Goal: Task Accomplishment & Management: Manage account settings

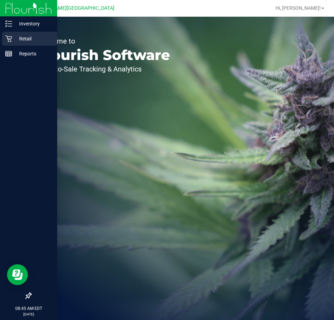
click at [23, 39] on p "Retail" at bounding box center [33, 38] width 42 height 8
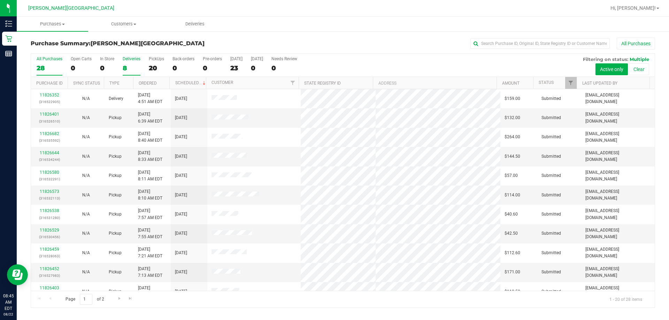
click at [127, 61] on label "Deliveries 8" at bounding box center [132, 65] width 18 height 19
click at [0, 0] on input "Deliveries 8" at bounding box center [0, 0] width 0 height 0
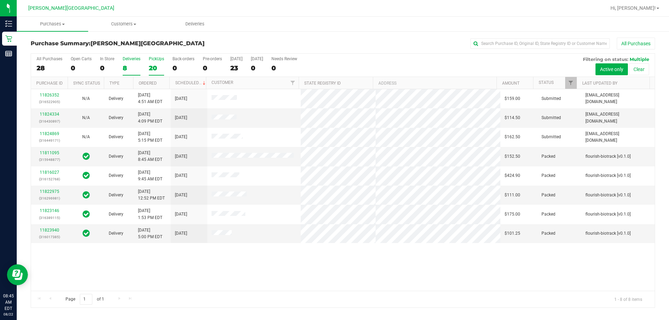
click at [153, 69] on div "20" at bounding box center [156, 68] width 15 height 8
click at [0, 0] on input "PickUps 20" at bounding box center [0, 0] width 0 height 0
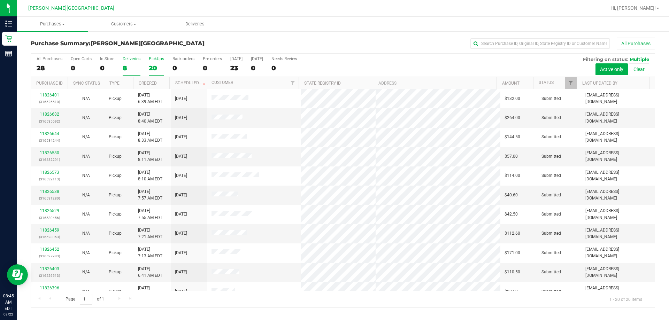
click at [132, 64] on div "8" at bounding box center [132, 68] width 18 height 8
click at [0, 0] on input "Deliveries 8" at bounding box center [0, 0] width 0 height 0
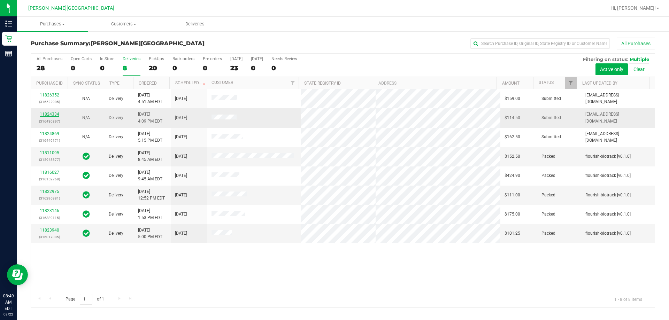
click at [50, 116] on link "11824334" at bounding box center [50, 114] width 20 height 5
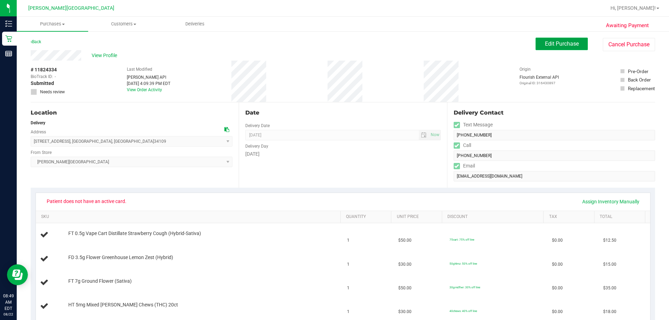
click at [333, 48] on button "Edit Purchase" at bounding box center [562, 44] width 52 height 13
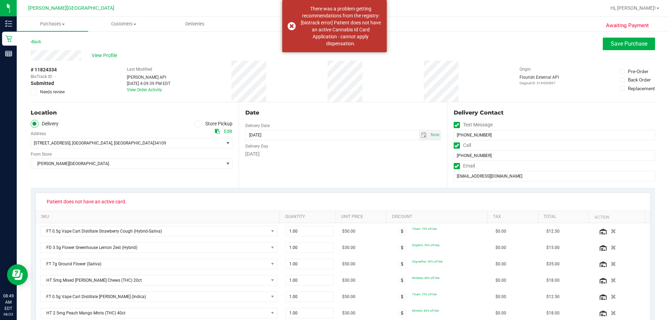
click at [31, 93] on span at bounding box center [34, 92] width 6 height 6
click at [0, 0] on input "Needs review" at bounding box center [0, 0] width 0 height 0
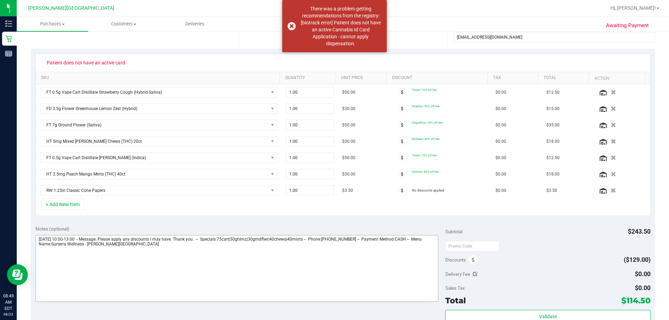
scroll to position [139, 0]
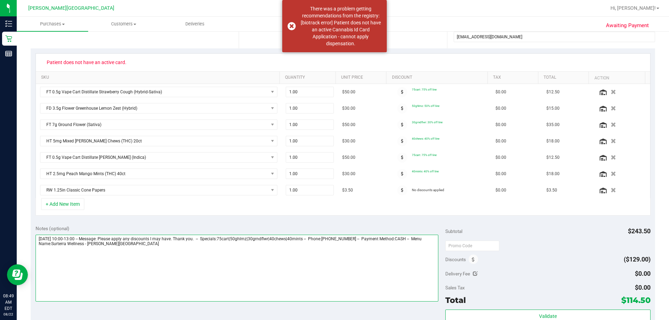
click at [228, 255] on textarea at bounding box center [237, 268] width 403 height 67
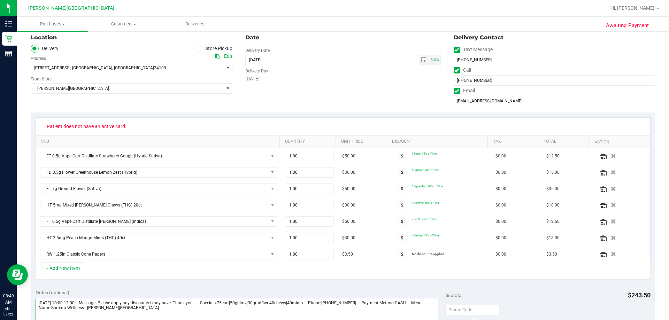
scroll to position [0, 0]
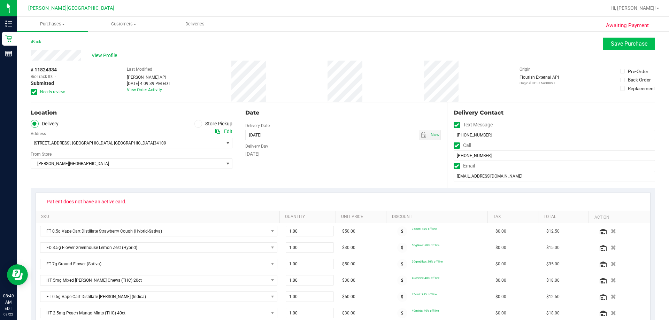
type textarea "[DATE] 10:00-13:00 -- Message: Please apply any discounts I may have. Thank you…"
click at [333, 44] on span "Save Purchase" at bounding box center [629, 43] width 37 height 7
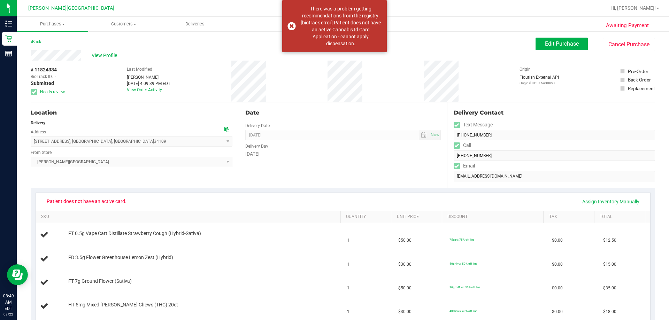
click at [40, 44] on link "Back" at bounding box center [36, 41] width 10 height 5
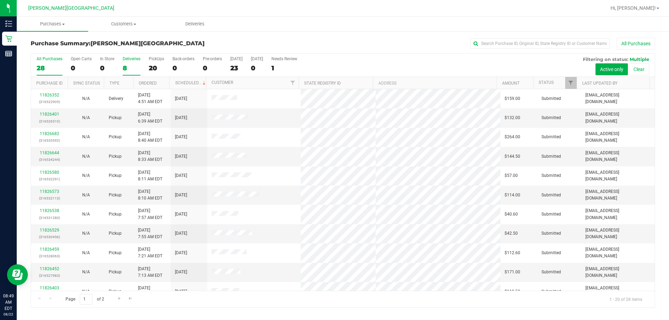
click at [132, 63] on label "Deliveries 8" at bounding box center [132, 65] width 18 height 19
click at [0, 0] on input "Deliveries 8" at bounding box center [0, 0] width 0 height 0
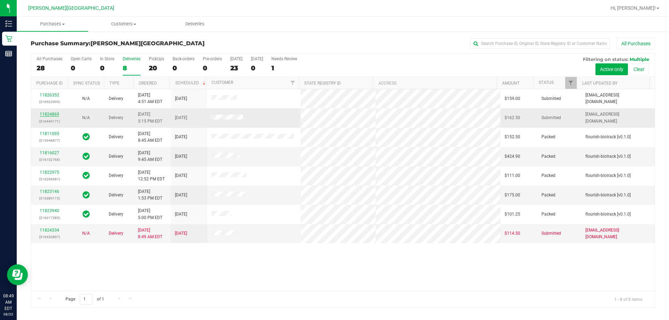
click at [49, 115] on link "11824869" at bounding box center [50, 114] width 20 height 5
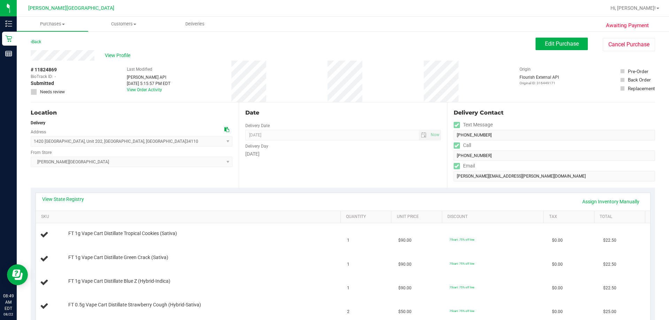
scroll to position [70, 0]
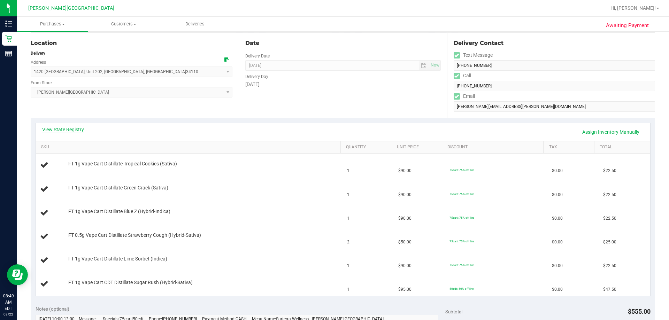
click at [75, 131] on link "View State Registry" at bounding box center [63, 129] width 42 height 7
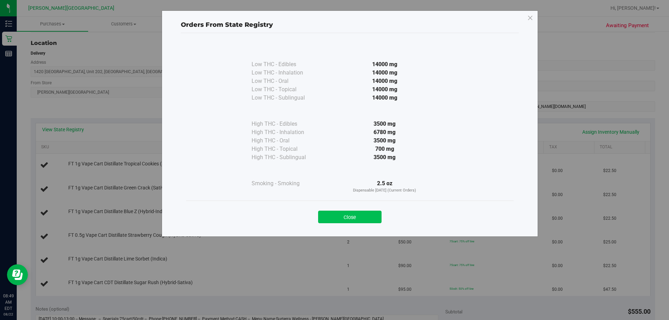
click at [333, 216] on button "Close" at bounding box center [349, 217] width 63 height 13
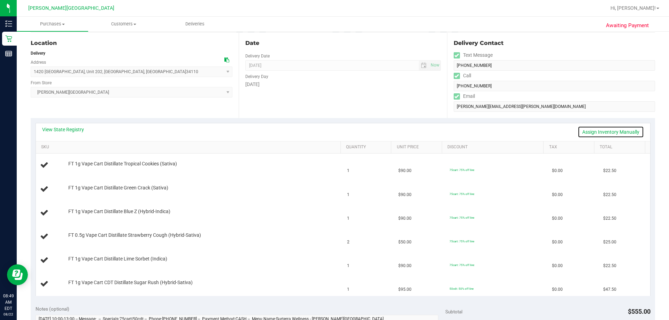
click at [333, 133] on link "Assign Inventory Manually" at bounding box center [611, 132] width 66 height 12
click at [333, 133] on link "Save & Exit" at bounding box center [627, 132] width 33 height 12
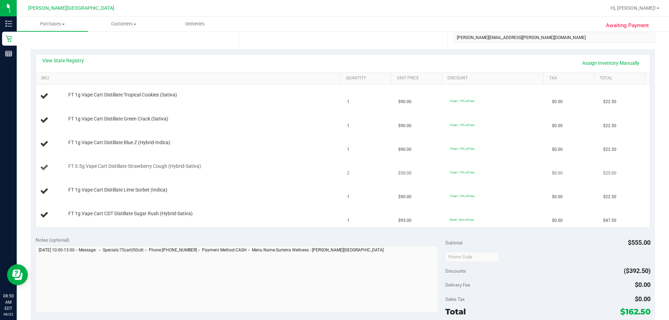
scroll to position [139, 0]
click at [333, 64] on link "Assign Inventory Manually" at bounding box center [611, 62] width 66 height 12
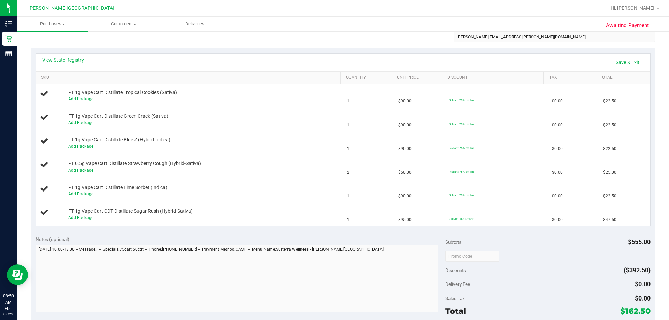
click at [333, 63] on div "View State Registry Save & Exit" at bounding box center [343, 62] width 602 height 12
click at [333, 63] on link "Save & Exit" at bounding box center [627, 62] width 33 height 12
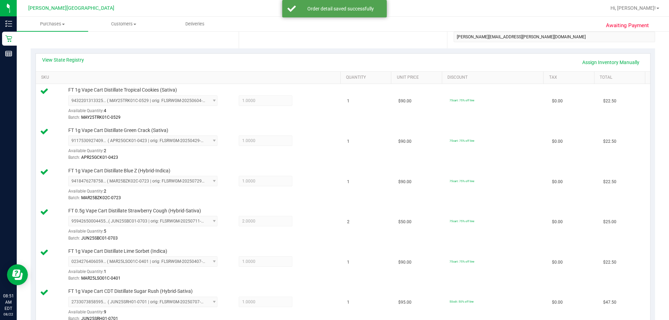
scroll to position [314, 0]
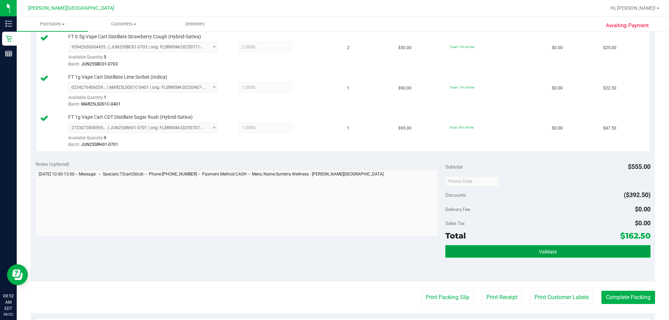
click at [333, 250] on span "Validate" at bounding box center [548, 252] width 18 height 6
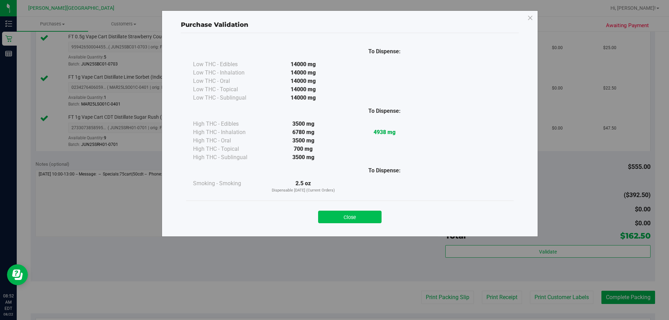
click at [333, 219] on button "Close" at bounding box center [349, 217] width 63 height 13
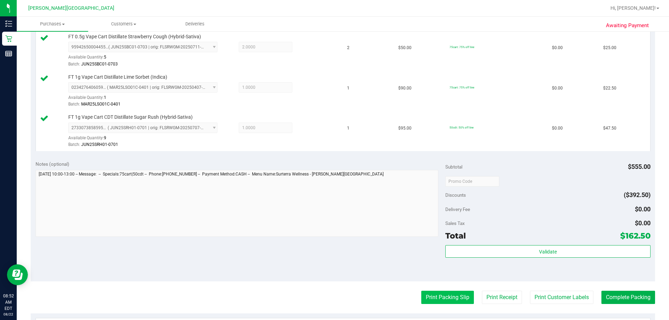
click at [333, 297] on button "Print Packing Slip" at bounding box center [447, 297] width 53 height 13
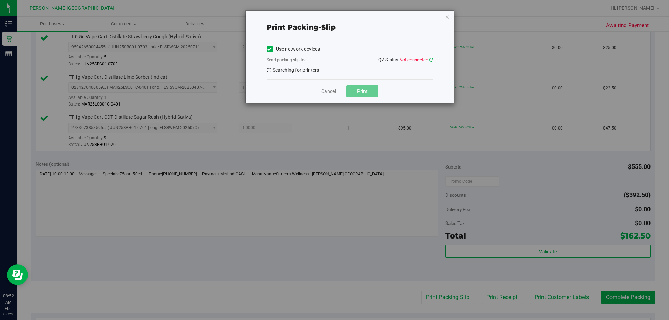
click at [333, 58] on icon at bounding box center [431, 59] width 4 height 5
click at [333, 16] on icon "button" at bounding box center [447, 17] width 5 height 8
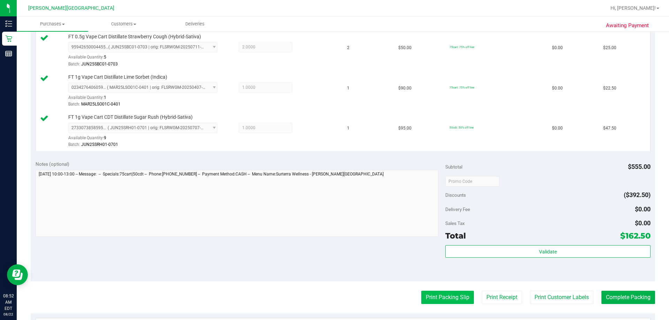
click at [333, 302] on button "Print Packing Slip" at bounding box center [447, 297] width 53 height 13
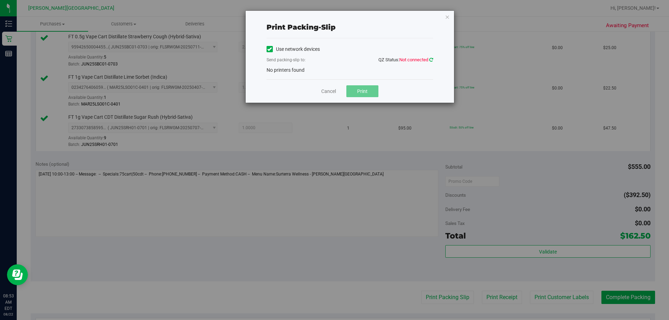
click at [333, 61] on icon at bounding box center [431, 59] width 4 height 5
click at [333, 18] on icon "button" at bounding box center [447, 17] width 5 height 8
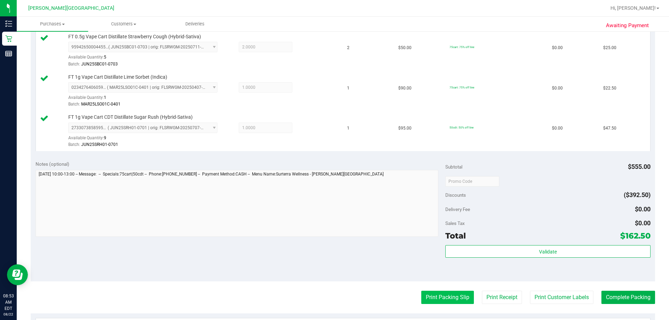
click at [333, 301] on button "Print Packing Slip" at bounding box center [447, 297] width 53 height 13
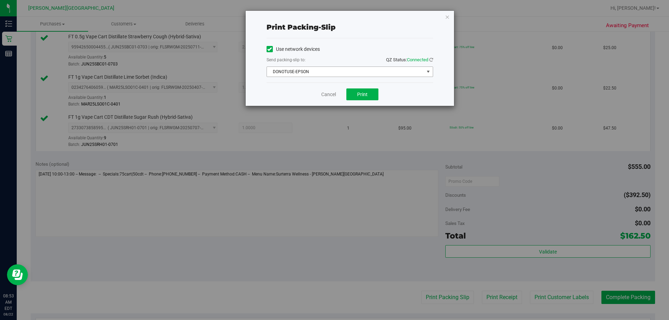
click at [329, 74] on span "DONOTUSE-EPSON" at bounding box center [345, 72] width 157 height 10
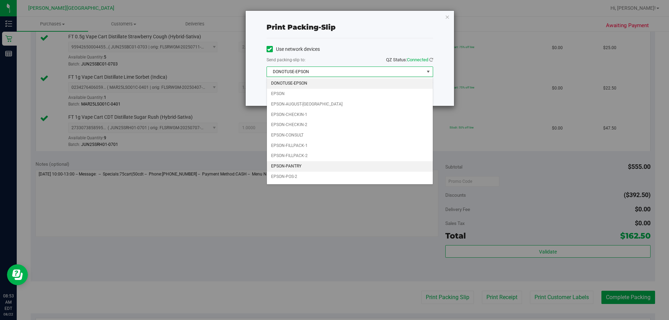
click at [307, 164] on li "EPSON-PANTRY" at bounding box center [350, 166] width 166 height 10
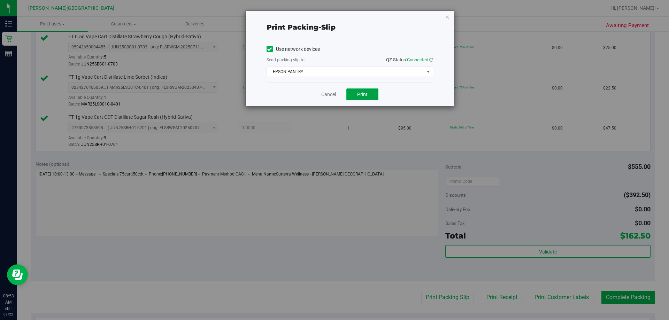
click at [333, 89] on button "Print" at bounding box center [362, 95] width 32 height 12
click at [333, 98] on button "Print" at bounding box center [362, 95] width 32 height 12
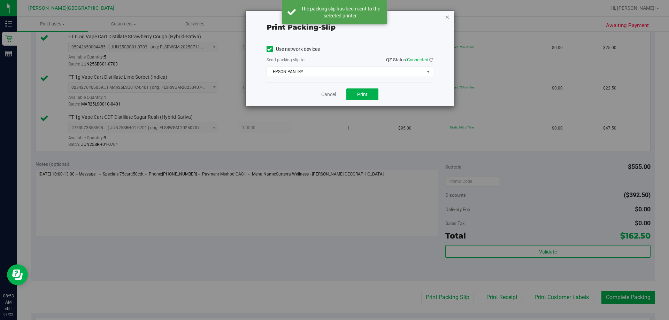
click at [333, 17] on icon "button" at bounding box center [447, 17] width 5 height 8
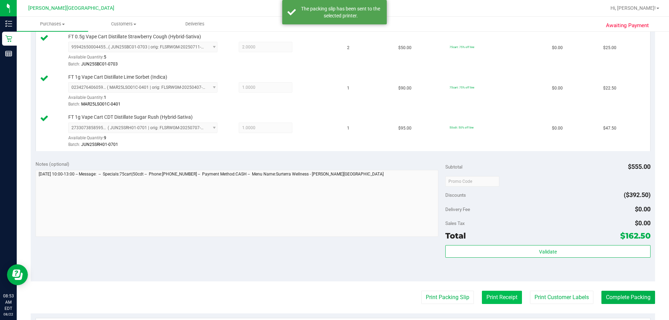
click at [333, 291] on button "Print Receipt" at bounding box center [502, 297] width 40 height 13
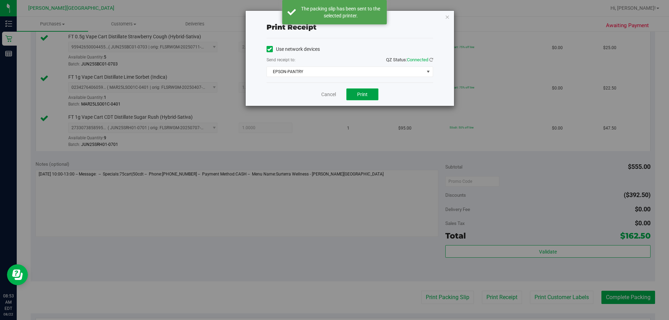
click at [333, 97] on button "Print" at bounding box center [362, 95] width 32 height 12
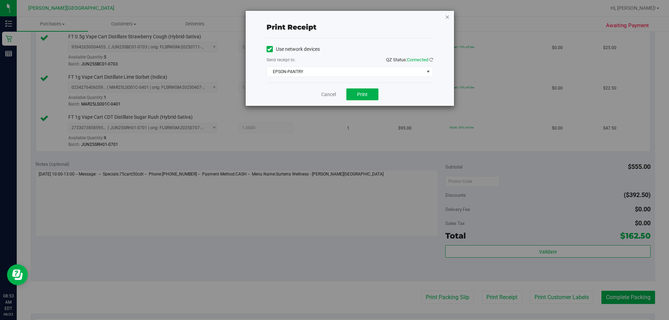
click at [333, 18] on icon "button" at bounding box center [447, 17] width 5 height 8
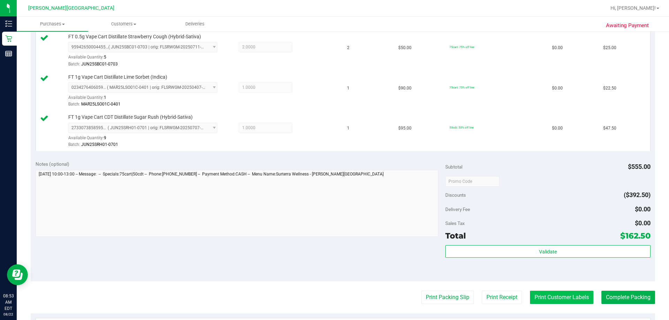
click at [333, 296] on button "Print Customer Labels" at bounding box center [561, 297] width 63 height 13
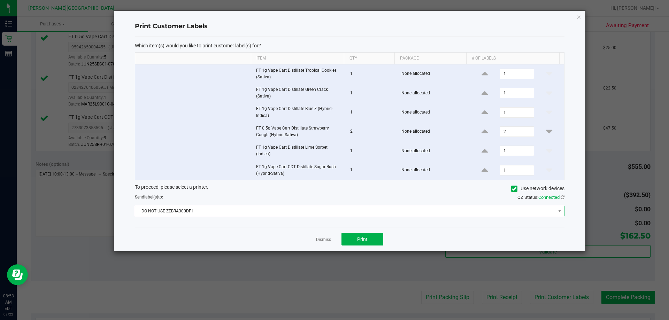
click at [207, 209] on span "DO NOT USE ZEBRA300DPI" at bounding box center [345, 211] width 420 height 10
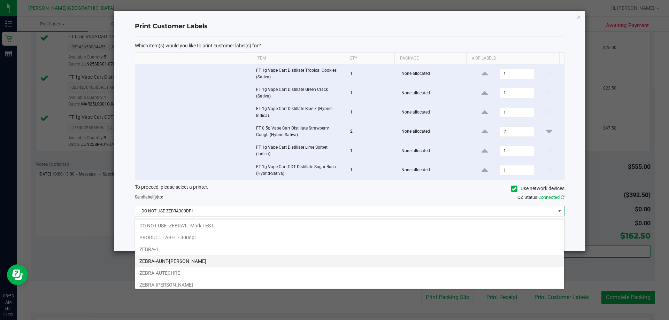
scroll to position [13, 0]
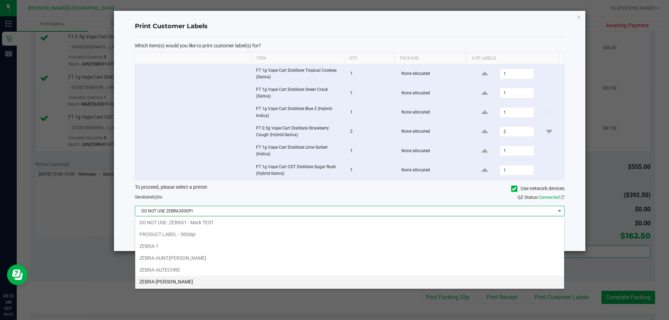
click at [182, 281] on li "ZEBRA-[PERSON_NAME]" at bounding box center [349, 282] width 429 height 12
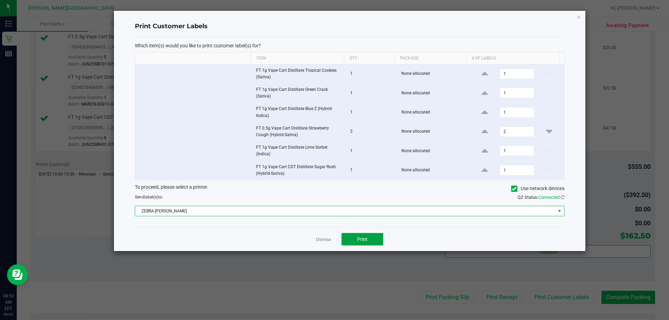
click at [333, 240] on button "Print" at bounding box center [362, 239] width 42 height 13
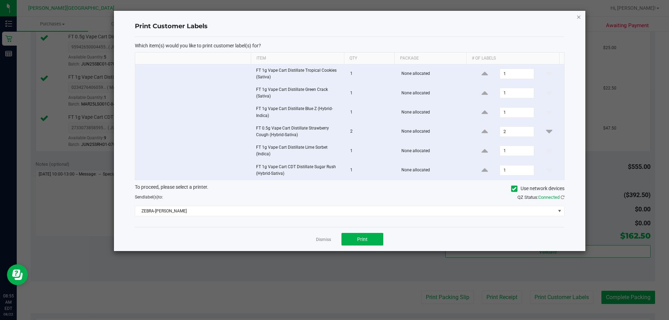
click at [333, 18] on icon "button" at bounding box center [578, 17] width 5 height 8
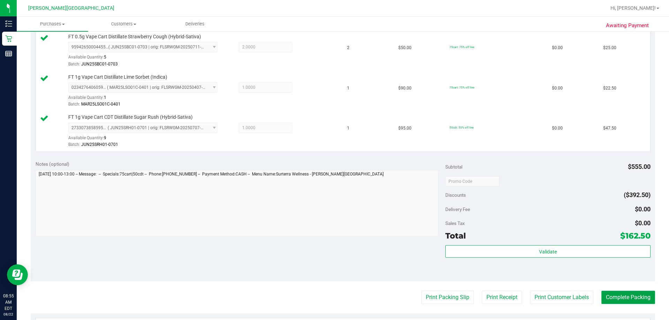
click at [333, 297] on button "Complete Packing" at bounding box center [628, 297] width 54 height 13
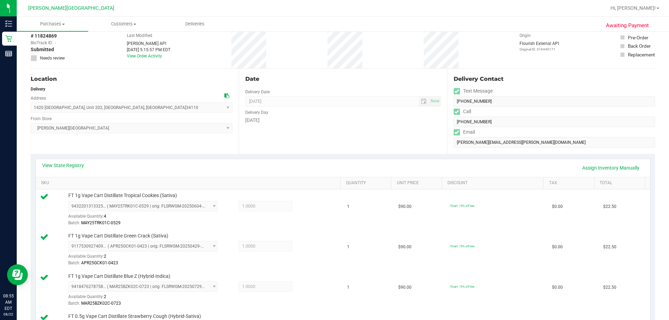
scroll to position [0, 0]
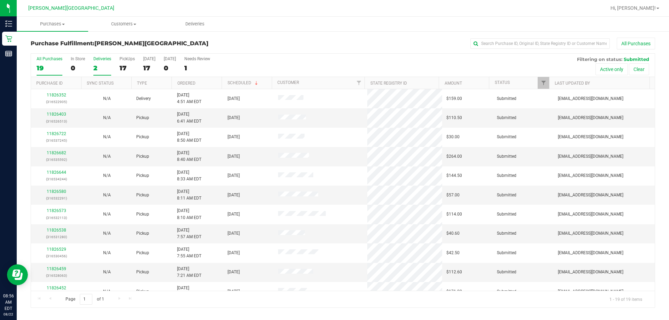
click at [102, 63] on label "Deliveries 2" at bounding box center [102, 65] width 18 height 19
click at [0, 0] on input "Deliveries 2" at bounding box center [0, 0] width 0 height 0
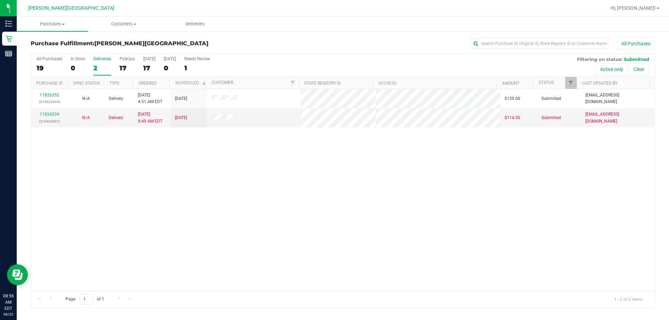
drag, startPoint x: 138, startPoint y: 167, endPoint x: 135, endPoint y: 157, distance: 9.7
click at [139, 166] on div "11826352 (316522905) N/A Delivery [DATE] 4:51 AM EDT 8/25/2025 $159.00 Submitte…" at bounding box center [343, 190] width 624 height 202
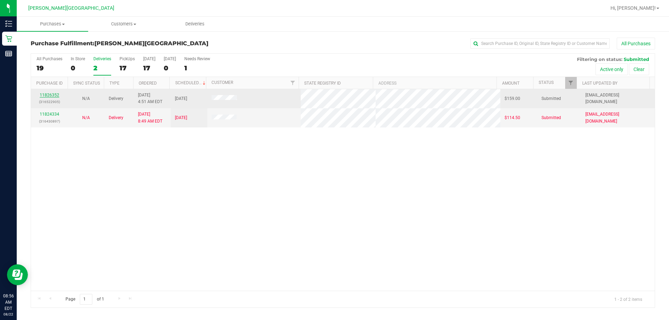
click at [53, 95] on link "11826352" at bounding box center [50, 95] width 20 height 5
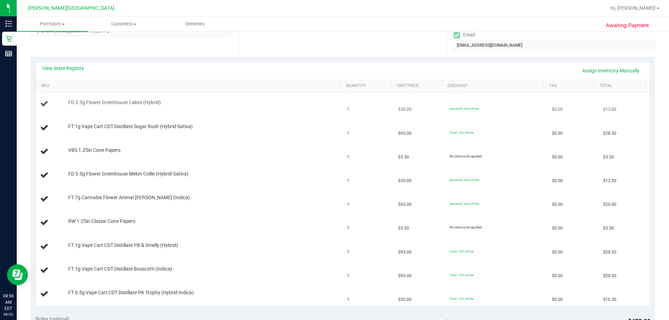
scroll to position [139, 0]
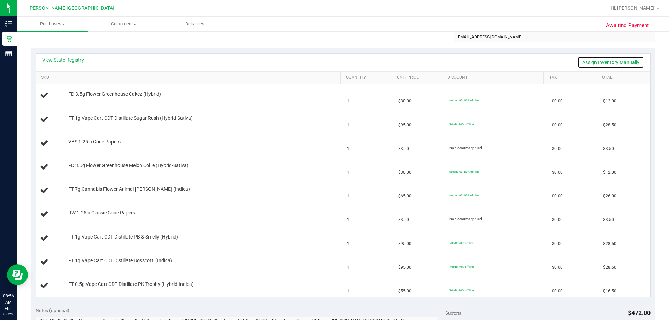
click at [333, 61] on link "Assign Inventory Manually" at bounding box center [611, 62] width 66 height 12
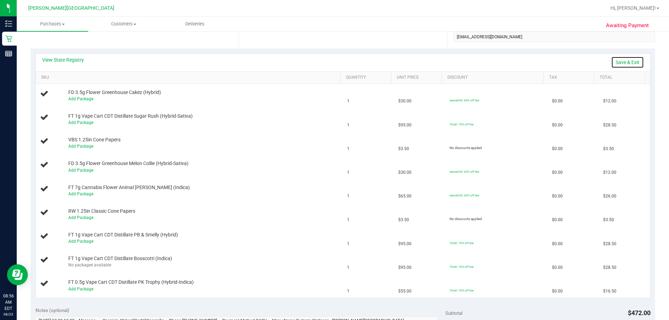
click at [333, 61] on link "Save & Exit" at bounding box center [627, 62] width 33 height 12
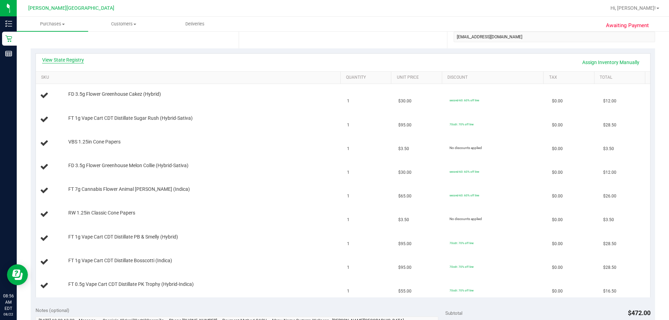
click at [75, 61] on link "View State Registry" at bounding box center [63, 59] width 42 height 7
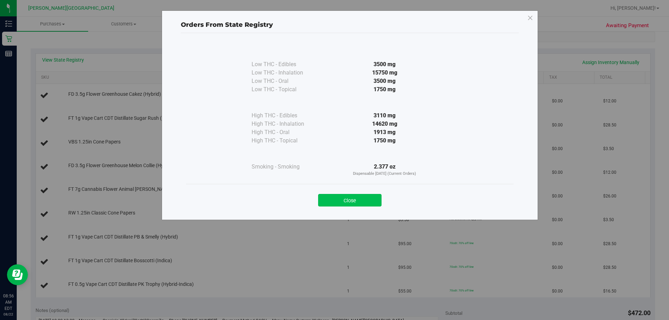
click at [333, 198] on button "Close" at bounding box center [349, 200] width 63 height 13
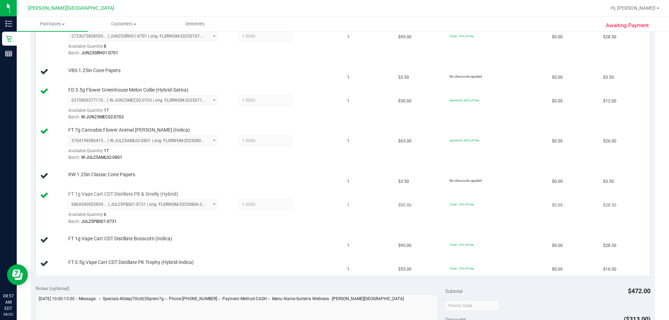
scroll to position [0, 0]
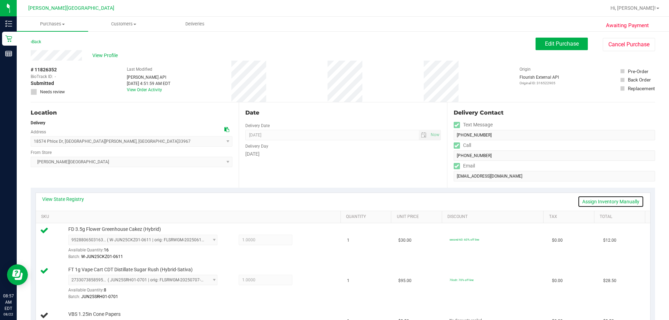
click at [333, 204] on link "Assign Inventory Manually" at bounding box center [611, 202] width 66 height 12
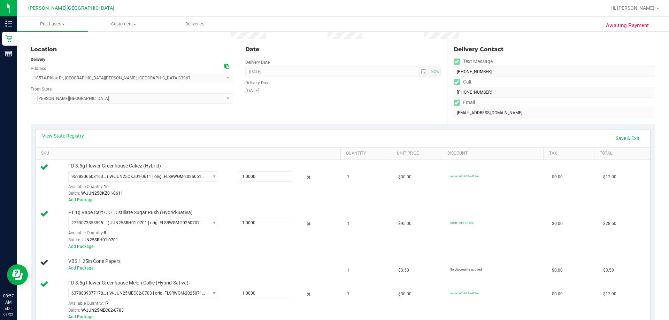
scroll to position [174, 0]
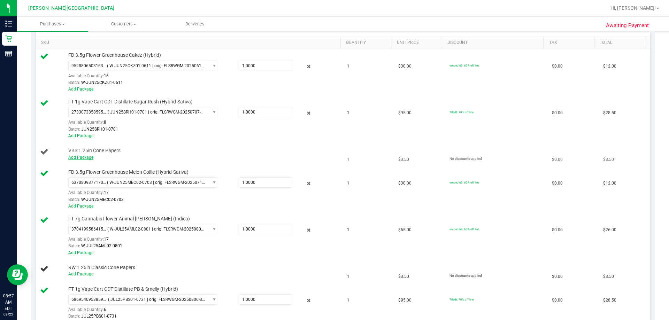
click at [84, 157] on link "Add Package" at bounding box center [80, 157] width 25 height 5
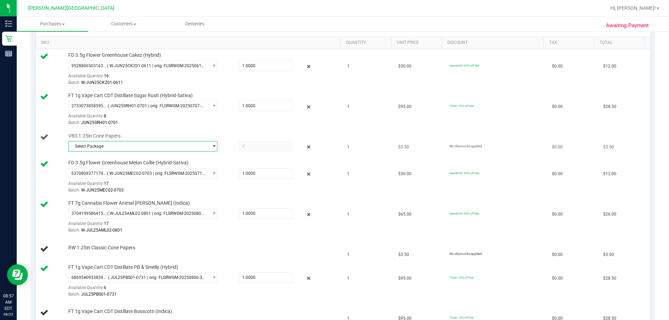
click at [91, 146] on span "Select Package" at bounding box center [139, 146] width 140 height 10
click at [137, 172] on li "7922248414618225 ( 1992267 - 112024 | orig: FLSRWLX-20241119-001 )" at bounding box center [141, 175] width 146 height 10
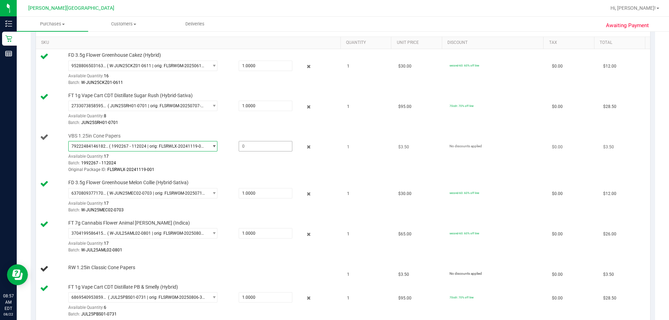
click at [250, 150] on span at bounding box center [266, 146] width 54 height 10
type input "1"
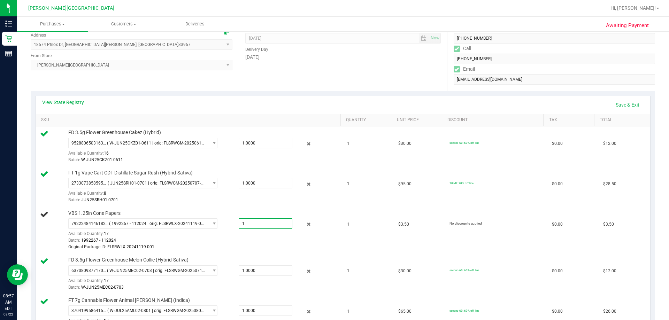
scroll to position [35, 0]
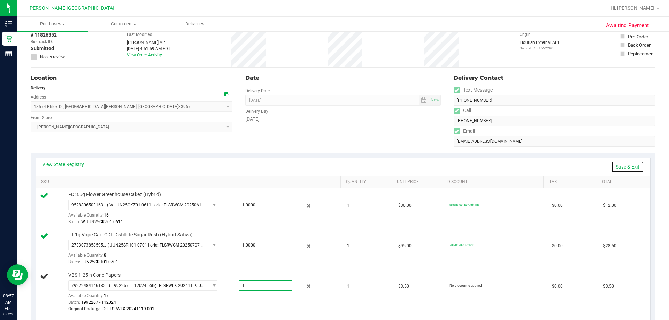
type input "1.0000"
click at [333, 162] on link "Save & Exit" at bounding box center [627, 167] width 33 height 12
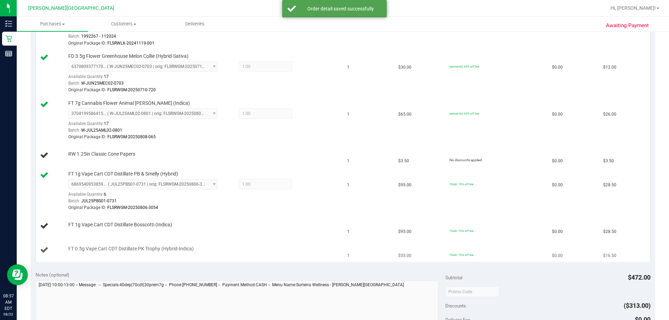
scroll to position [348, 0]
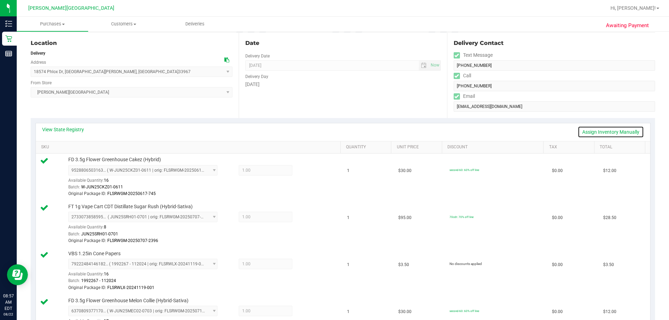
click at [333, 132] on link "Assign Inventory Manually" at bounding box center [611, 132] width 66 height 12
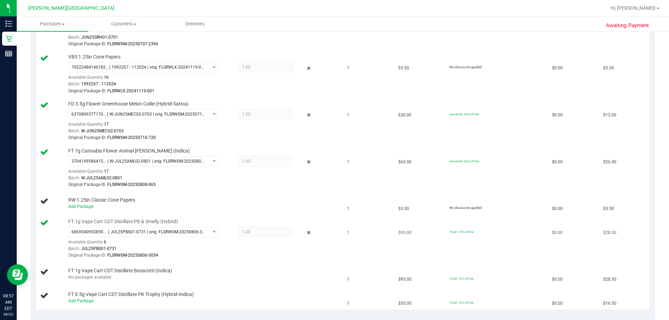
scroll to position [279, 0]
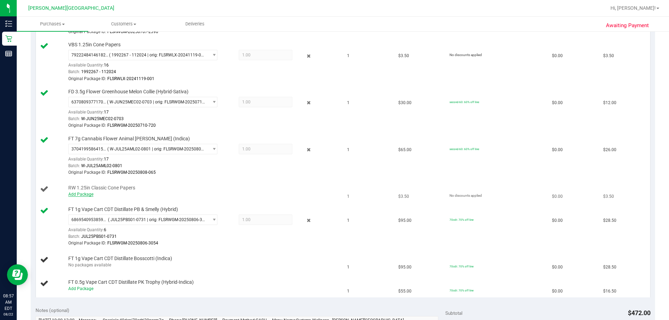
click at [85, 193] on link "Add Package" at bounding box center [80, 194] width 25 height 5
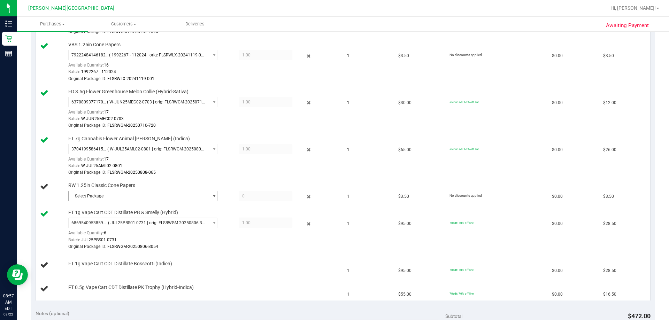
click at [159, 194] on span "Select Package" at bounding box center [139, 196] width 140 height 10
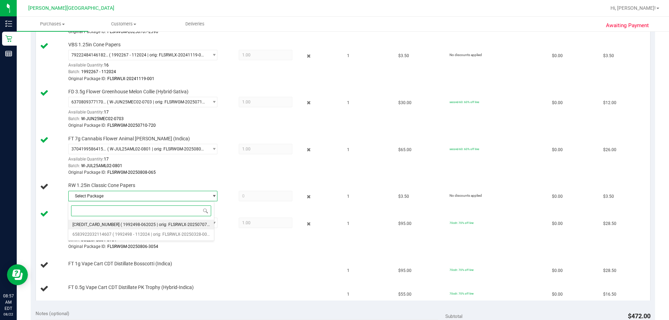
click at [158, 222] on li "[CREDIT_CARD_NUMBER] ( 1992498-062025 | orig: FLSRWLX-20250707-006 )" at bounding box center [141, 225] width 146 height 10
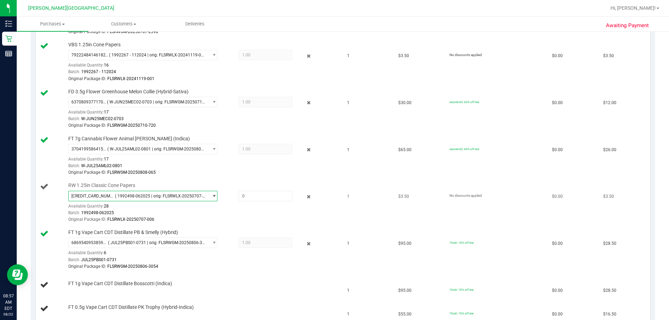
click at [159, 192] on span "[CREDIT_CARD_NUMBER] ( 1992498-062025 | orig: FLSRWLX-20250707-006 )" at bounding box center [139, 196] width 140 height 10
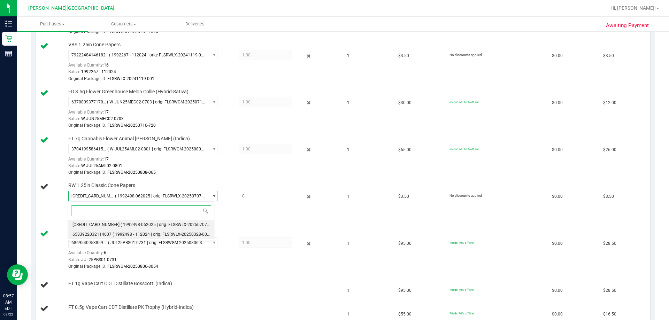
click at [159, 233] on span "( 1992498 - 112024 | orig: FLSRWLX-20250328-004 )" at bounding box center [162, 234] width 99 height 5
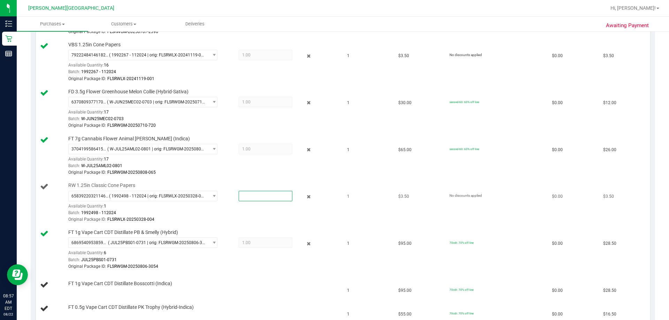
click at [252, 195] on span at bounding box center [266, 196] width 54 height 10
type input "1"
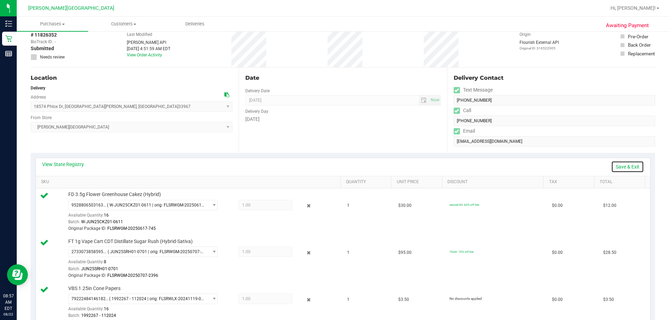
type input "1.0000"
click at [333, 170] on link "Save & Exit" at bounding box center [627, 167] width 33 height 12
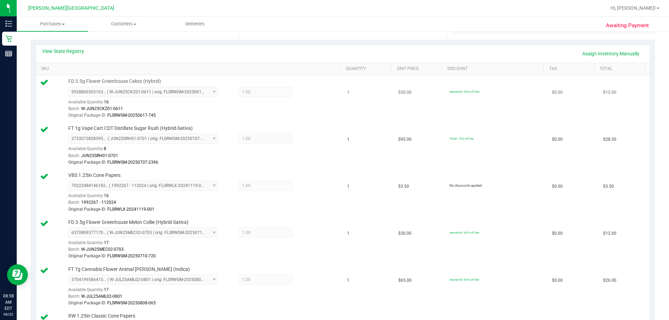
scroll to position [139, 0]
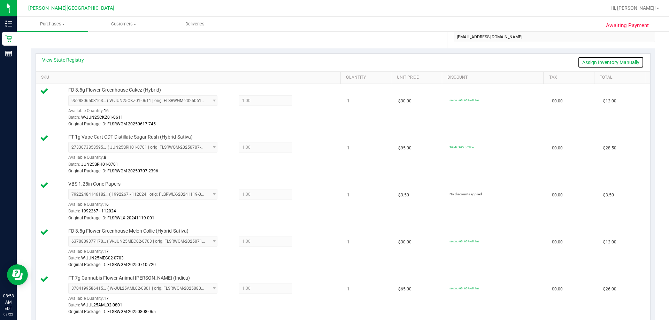
click at [333, 62] on link "Assign Inventory Manually" at bounding box center [611, 62] width 66 height 12
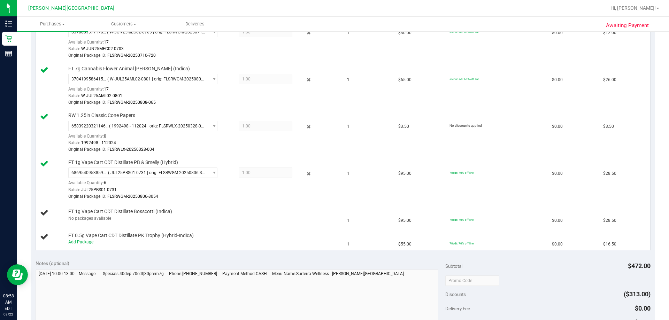
scroll to position [348, 0]
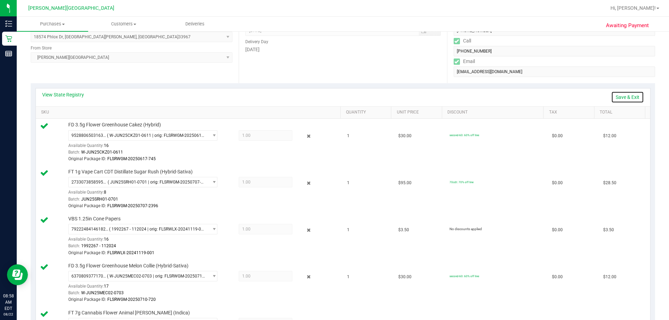
click at [333, 98] on link "Save & Exit" at bounding box center [627, 97] width 33 height 12
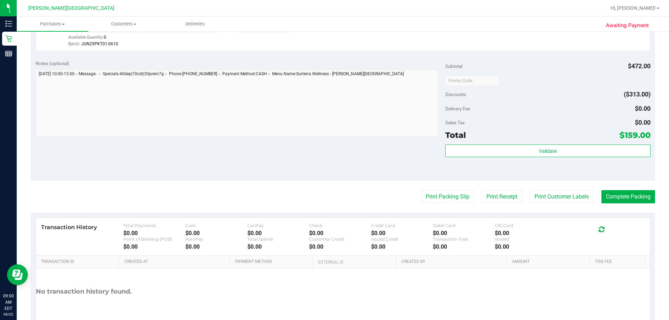
scroll to position [625, 0]
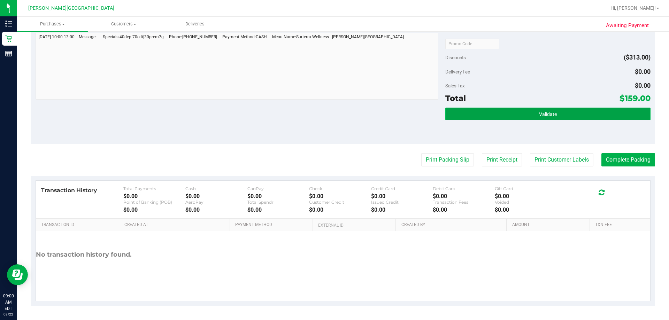
click at [333, 120] on button "Validate" at bounding box center [547, 114] width 205 height 13
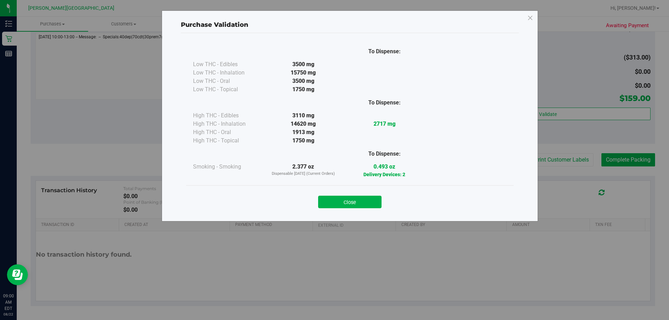
drag, startPoint x: 353, startPoint y: 197, endPoint x: 357, endPoint y: 196, distance: 3.8
click at [333, 197] on button "Close" at bounding box center [349, 202] width 63 height 13
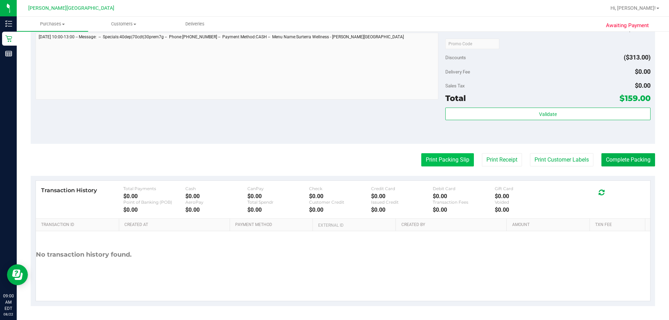
click at [333, 163] on button "Print Packing Slip" at bounding box center [447, 159] width 53 height 13
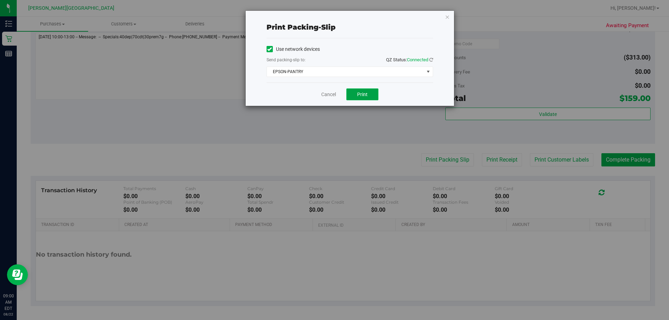
click at [333, 100] on button "Print" at bounding box center [362, 95] width 32 height 12
click at [333, 95] on button "Print" at bounding box center [362, 95] width 32 height 12
click at [333, 17] on icon "button" at bounding box center [447, 17] width 5 height 8
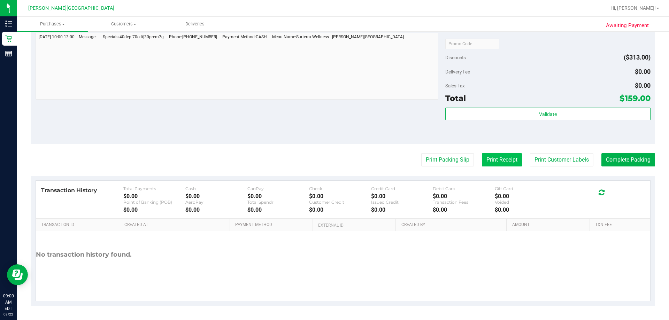
click at [333, 160] on button "Print Receipt" at bounding box center [502, 159] width 40 height 13
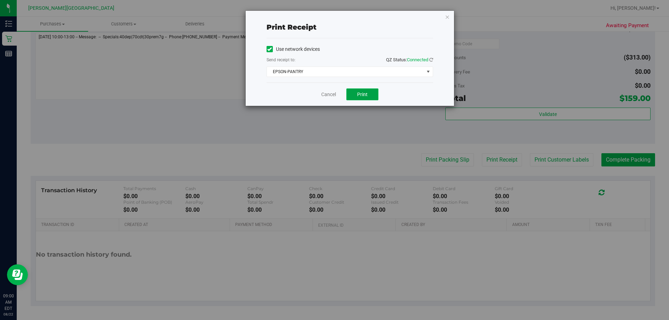
click at [333, 96] on span "Print" at bounding box center [362, 95] width 10 height 6
click at [333, 93] on span "Print" at bounding box center [362, 95] width 10 height 6
click at [333, 15] on icon "button" at bounding box center [447, 17] width 5 height 8
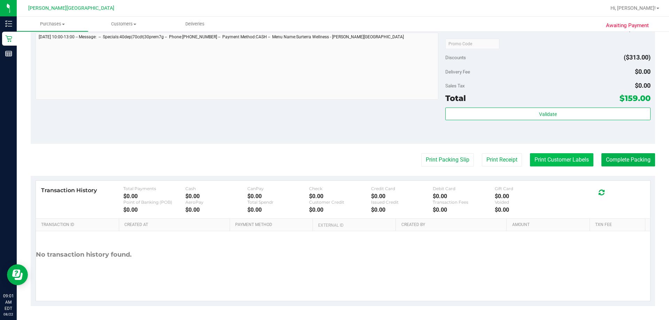
click at [333, 161] on button "Print Customer Labels" at bounding box center [561, 159] width 63 height 13
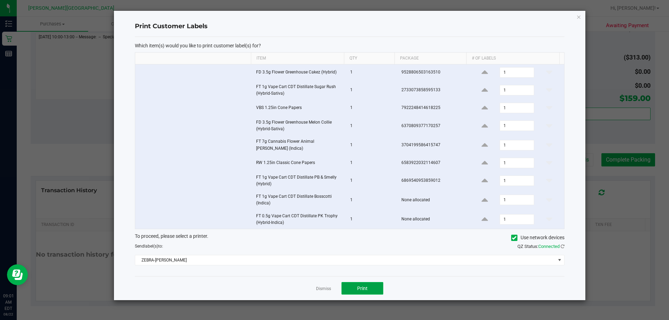
click at [333, 282] on button "Print" at bounding box center [362, 288] width 42 height 13
click at [333, 15] on icon "button" at bounding box center [578, 17] width 5 height 8
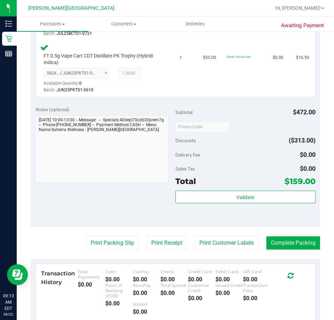
scroll to position [695, 0]
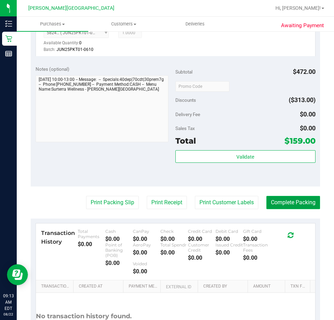
click at [281, 196] on button "Complete Packing" at bounding box center [293, 202] width 54 height 13
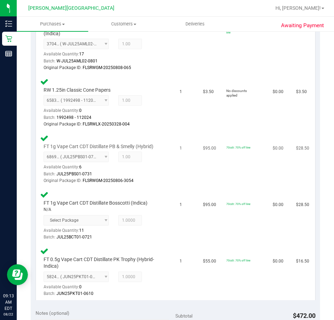
scroll to position [242, 0]
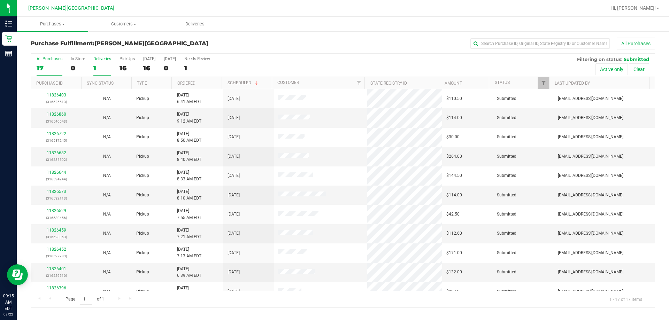
click at [105, 67] on div "1" at bounding box center [102, 68] width 18 height 8
click at [0, 0] on input "Deliveries 1" at bounding box center [0, 0] width 0 height 0
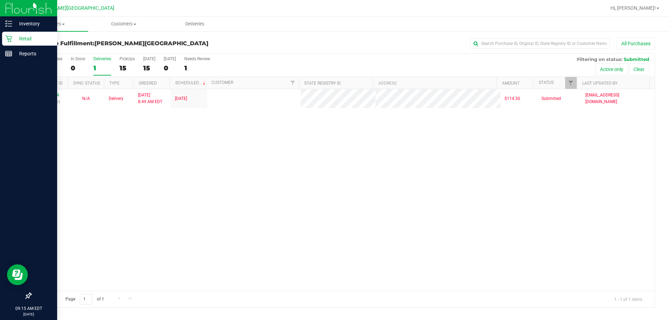
click at [18, 37] on p "Retail" at bounding box center [33, 38] width 42 height 8
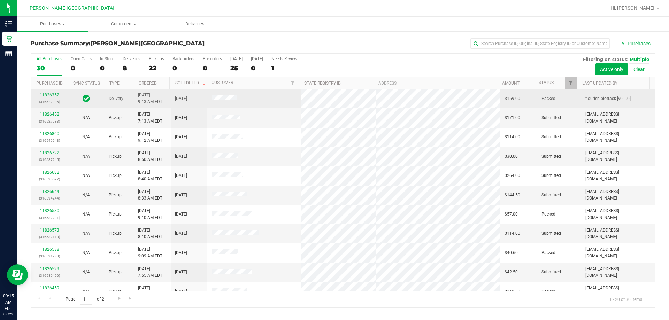
click at [51, 98] on div "11826352 (316522905)" at bounding box center [49, 98] width 28 height 13
click at [51, 95] on link "11826352" at bounding box center [50, 95] width 20 height 5
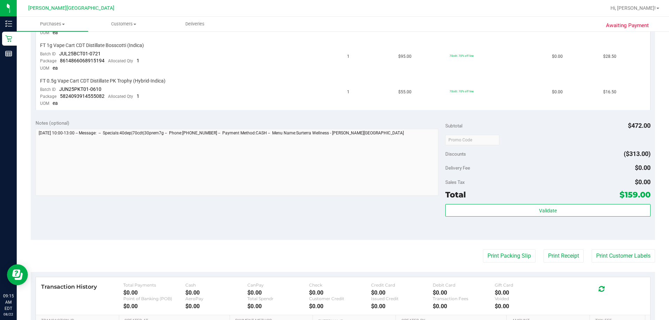
scroll to position [418, 0]
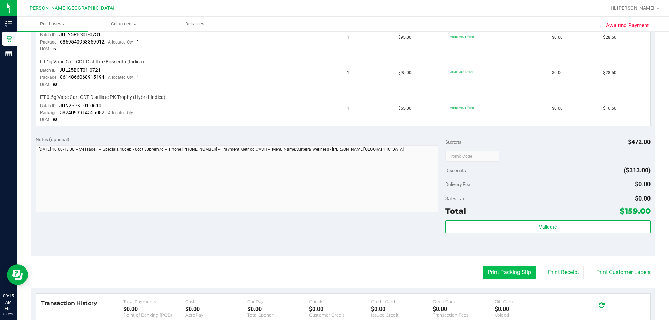
click at [333, 272] on button "Print Packing Slip" at bounding box center [509, 272] width 53 height 13
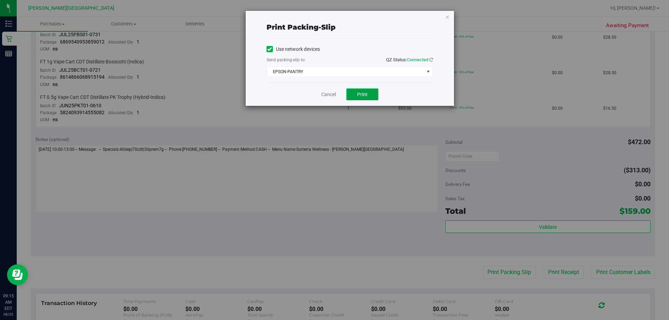
click at [333, 100] on button "Print" at bounding box center [362, 95] width 32 height 12
click at [333, 17] on div "Print packing-slip Use network devices Send packing-slip to: QZ Status: Connect…" at bounding box center [350, 58] width 208 height 95
click at [333, 17] on icon "button" at bounding box center [447, 17] width 5 height 8
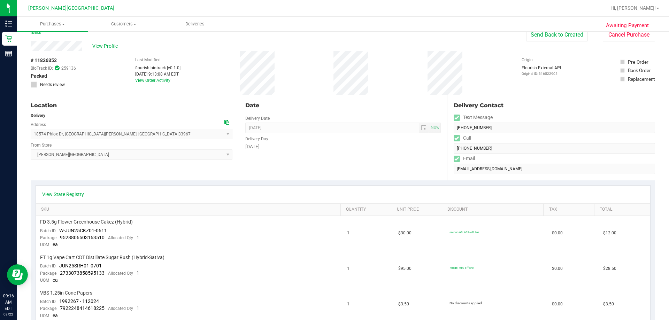
scroll to position [0, 0]
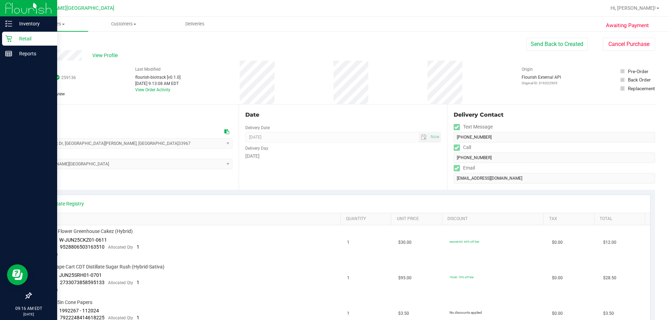
click at [14, 34] on div "Retail" at bounding box center [29, 39] width 55 height 14
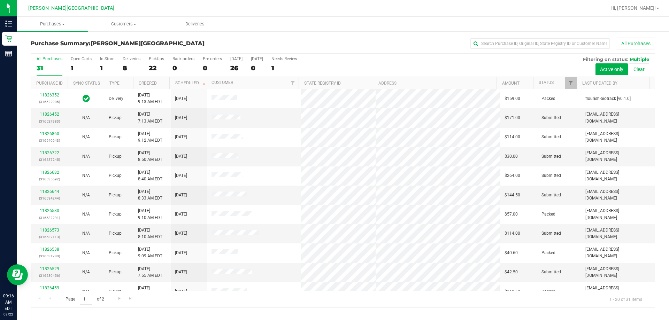
click at [157, 62] on label "PickUps 22" at bounding box center [156, 65] width 15 height 19
click at [0, 0] on input "PickUps 22" at bounding box center [0, 0] width 0 height 0
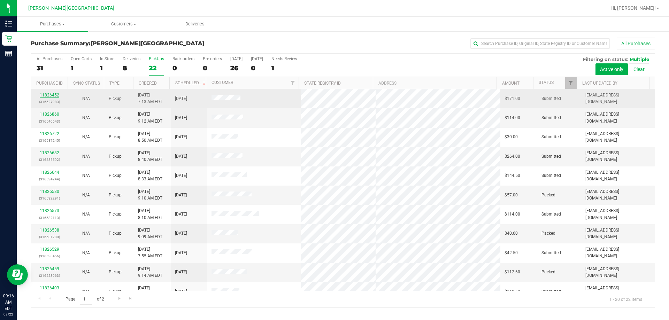
click at [47, 97] on link "11826452" at bounding box center [50, 95] width 20 height 5
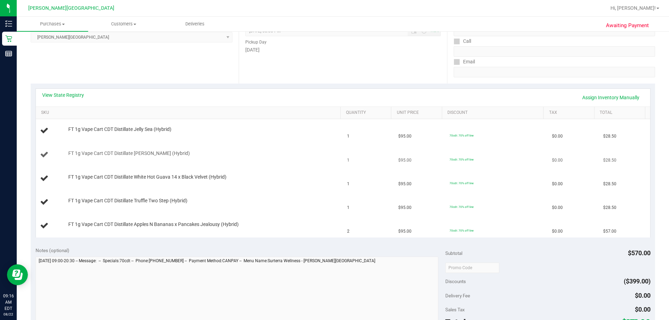
scroll to position [105, 0]
click at [333, 97] on link "Assign Inventory Manually" at bounding box center [611, 97] width 66 height 12
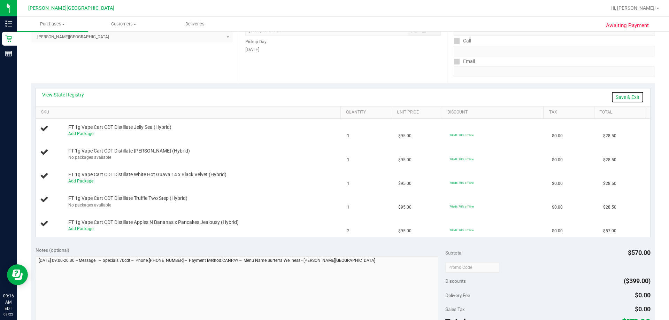
click at [333, 97] on link "Save & Exit" at bounding box center [627, 97] width 33 height 12
click at [333, 97] on link "Assign Inventory Manually" at bounding box center [611, 97] width 66 height 12
click at [333, 94] on link "Save & Exit" at bounding box center [627, 97] width 33 height 12
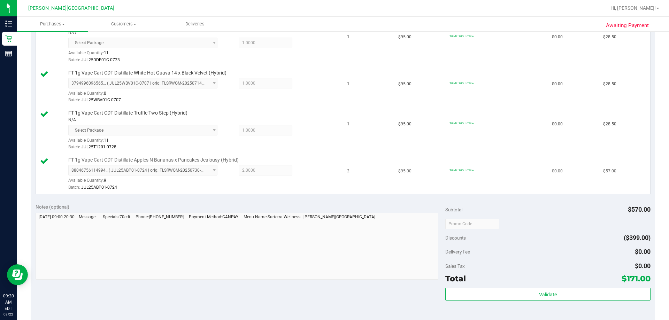
scroll to position [348, 0]
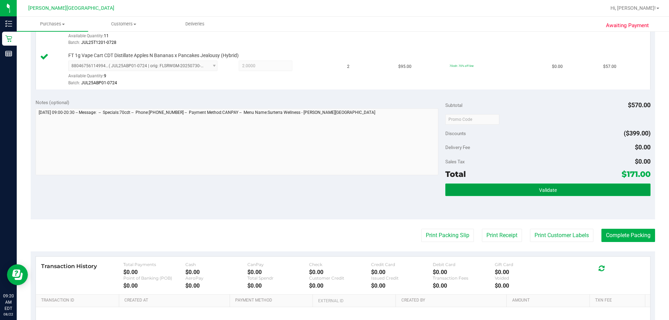
click at [333, 191] on span "Validate" at bounding box center [548, 190] width 18 height 6
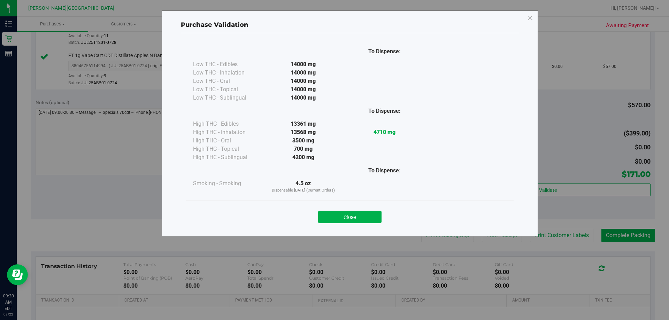
drag, startPoint x: 352, startPoint y: 216, endPoint x: 386, endPoint y: 228, distance: 35.8
click at [333, 216] on button "Close" at bounding box center [349, 217] width 63 height 13
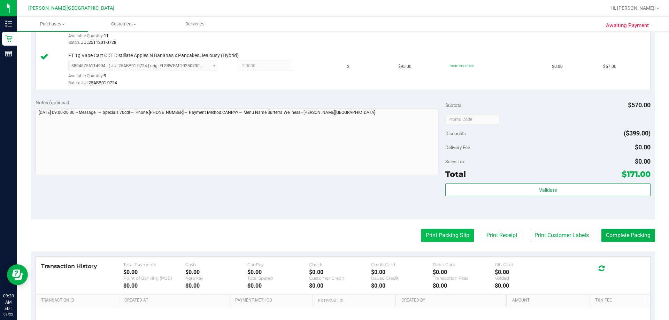
click at [333, 238] on button "Print Packing Slip" at bounding box center [447, 235] width 53 height 13
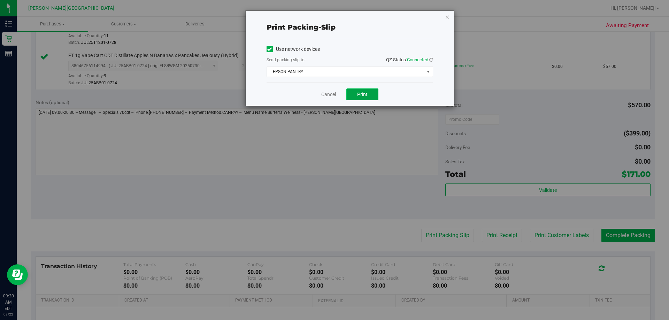
click at [333, 91] on button "Print" at bounding box center [362, 95] width 32 height 12
drag, startPoint x: 446, startPoint y: 16, endPoint x: 475, endPoint y: 72, distance: 63.4
click at [333, 16] on icon "button" at bounding box center [447, 17] width 5 height 8
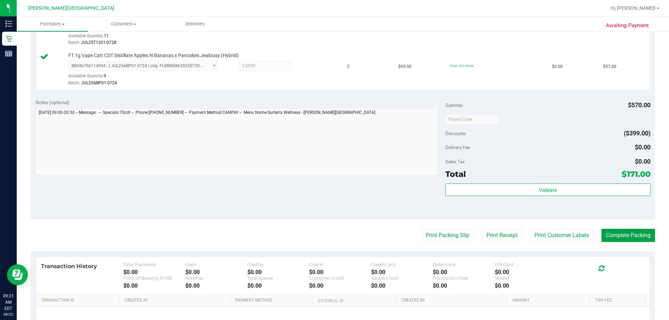
click at [333, 231] on button "Complete Packing" at bounding box center [628, 235] width 54 height 13
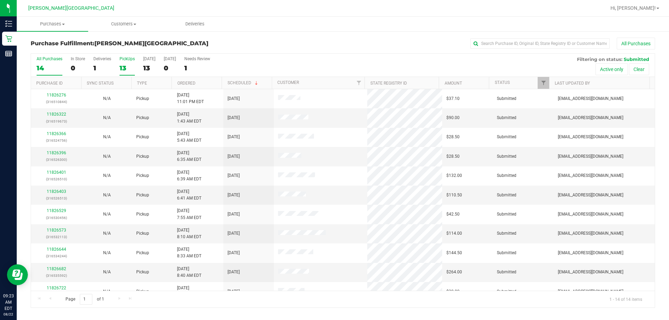
click at [122, 65] on div "13" at bounding box center [127, 68] width 15 height 8
click at [0, 0] on input "PickUps 13" at bounding box center [0, 0] width 0 height 0
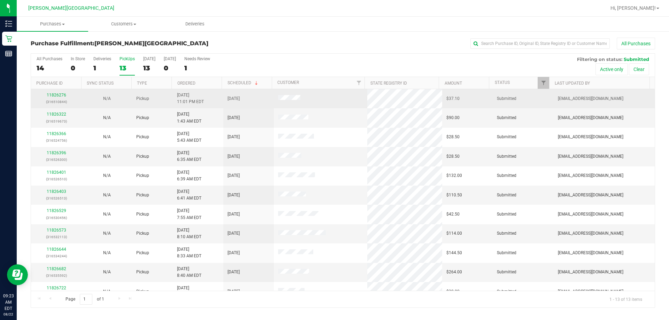
click at [62, 98] on div "11826276 (316510844)" at bounding box center [56, 98] width 42 height 13
click at [62, 95] on link "11826276" at bounding box center [57, 95] width 20 height 5
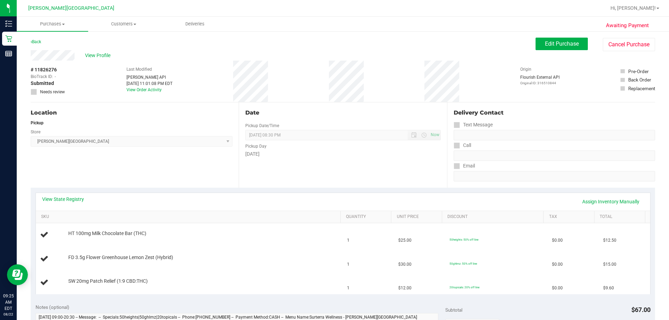
drag, startPoint x: 461, startPoint y: 81, endPoint x: 492, endPoint y: 66, distance: 35.1
click at [333, 66] on div "# 11826276 BioTrack ID: - Submitted Needs review Last Modified [PERSON_NAME] AP…" at bounding box center [343, 81] width 624 height 41
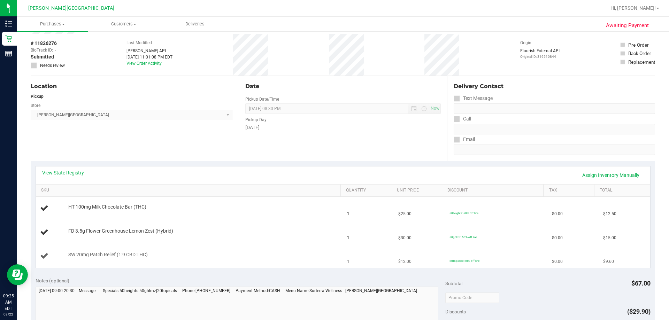
scroll to position [70, 0]
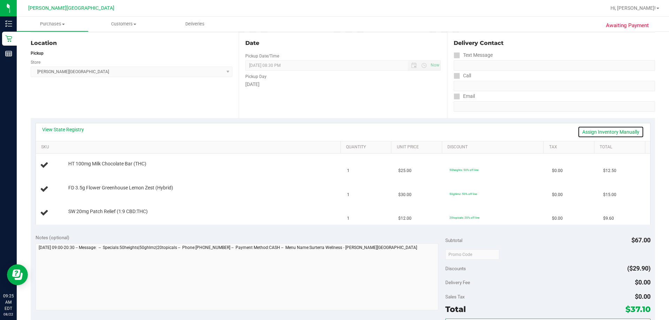
click at [333, 130] on link "Assign Inventory Manually" at bounding box center [611, 132] width 66 height 12
click at [333, 130] on link "Save & Exit" at bounding box center [627, 132] width 33 height 12
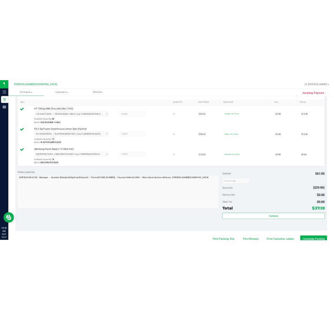
scroll to position [244, 0]
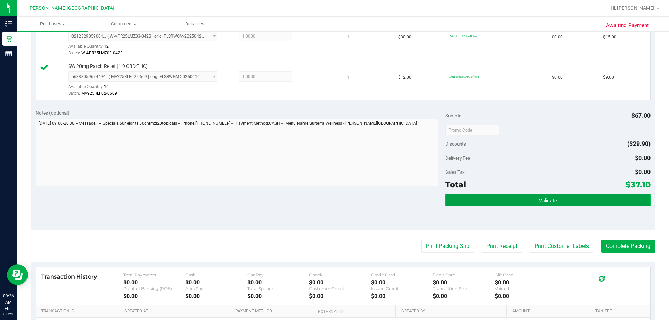
click at [333, 197] on button "Validate" at bounding box center [547, 200] width 205 height 13
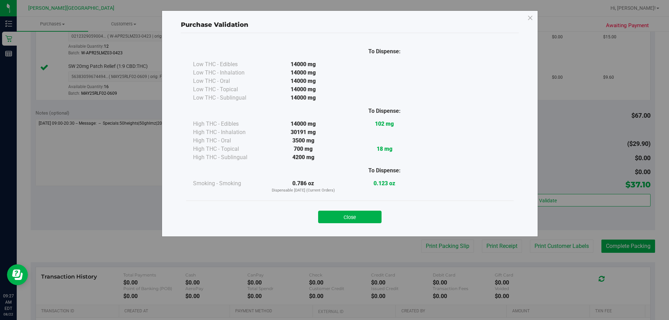
drag, startPoint x: 365, startPoint y: 214, endPoint x: 386, endPoint y: 219, distance: 21.1
click at [333, 214] on button "Close" at bounding box center [349, 217] width 63 height 13
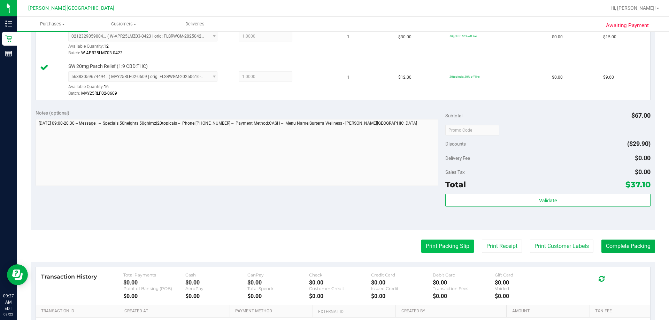
click at [333, 251] on button "Print Packing Slip" at bounding box center [447, 246] width 53 height 13
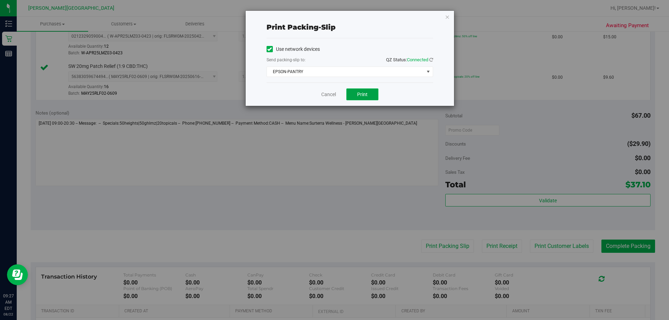
click at [333, 90] on button "Print" at bounding box center [362, 95] width 32 height 12
click at [333, 18] on div "Print packing-slip Use network devices Send packing-slip to: QZ Status: Connect…" at bounding box center [350, 58] width 208 height 95
click at [333, 17] on icon "button" at bounding box center [447, 17] width 5 height 8
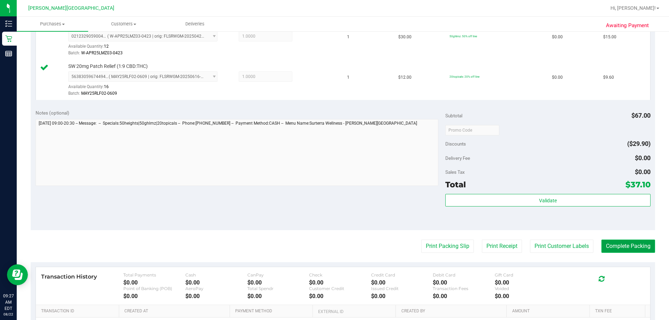
click at [333, 245] on button "Complete Packing" at bounding box center [628, 246] width 54 height 13
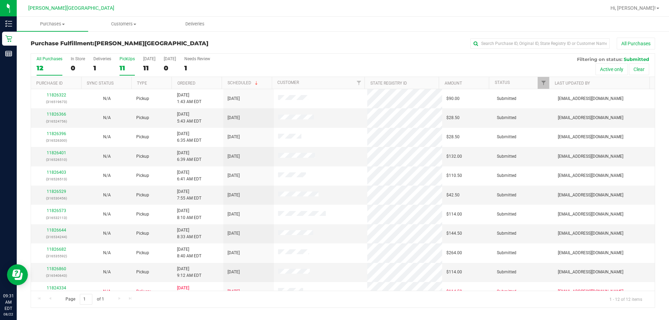
click at [128, 64] on div "11" at bounding box center [127, 68] width 15 height 8
click at [0, 0] on input "PickUps 11" at bounding box center [0, 0] width 0 height 0
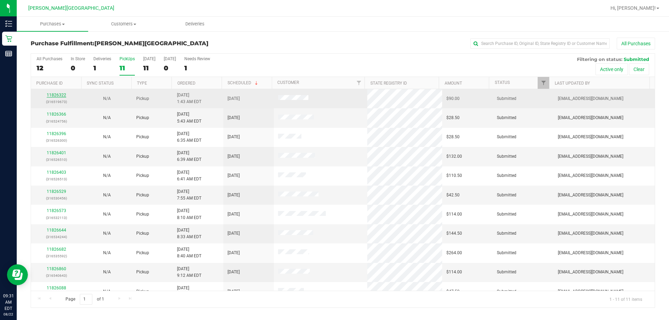
click at [59, 97] on link "11826322" at bounding box center [57, 95] width 20 height 5
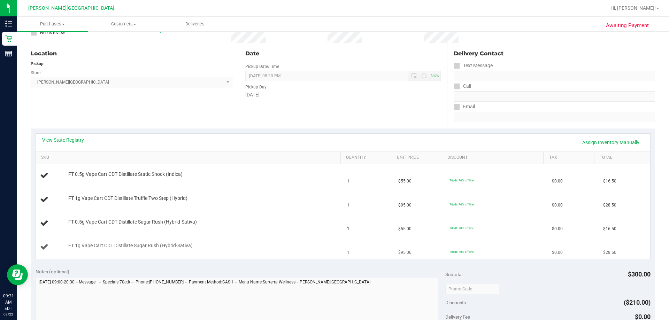
scroll to position [139, 0]
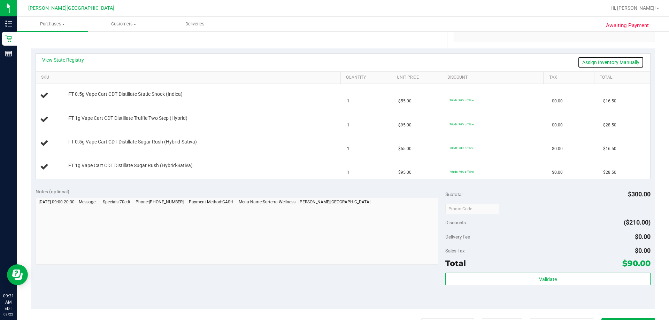
click at [333, 61] on link "Assign Inventory Manually" at bounding box center [611, 62] width 66 height 12
click at [333, 62] on link "Save & Exit" at bounding box center [627, 62] width 33 height 12
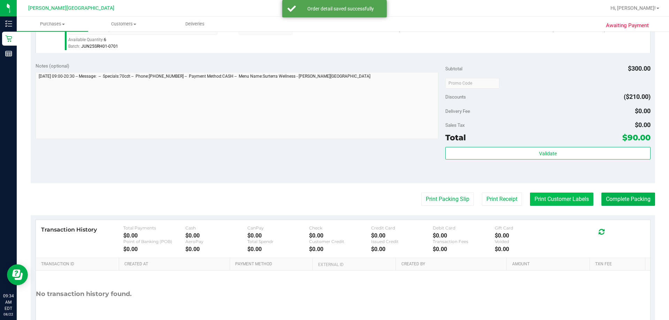
scroll to position [383, 0]
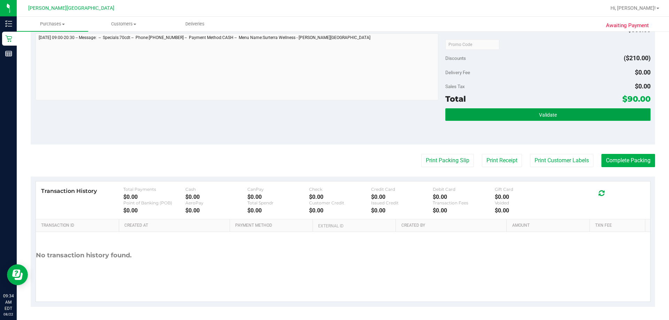
click at [333, 121] on button "Validate" at bounding box center [547, 114] width 205 height 13
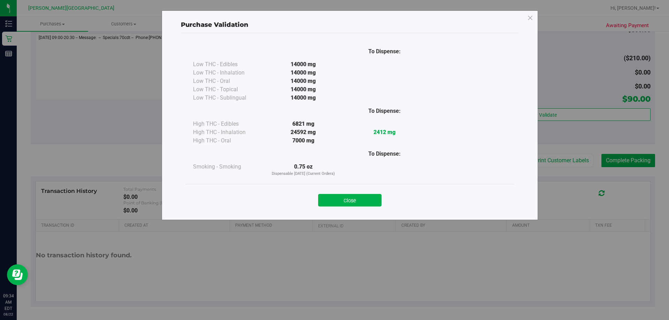
click at [333, 200] on button "Close" at bounding box center [349, 200] width 63 height 13
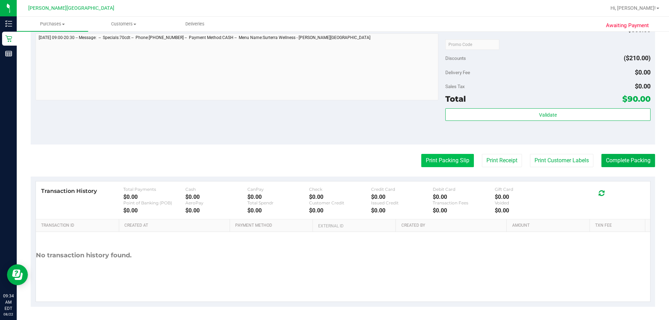
click at [333, 160] on button "Print Packing Slip" at bounding box center [447, 160] width 53 height 13
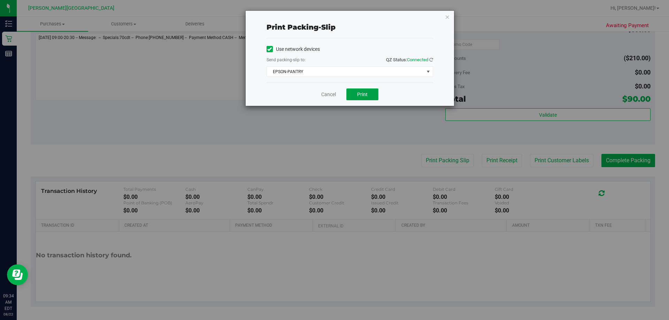
click at [333, 93] on button "Print" at bounding box center [362, 95] width 32 height 12
drag, startPoint x: 448, startPoint y: 18, endPoint x: 449, endPoint y: 24, distance: 5.7
click at [333, 18] on icon "button" at bounding box center [447, 17] width 5 height 8
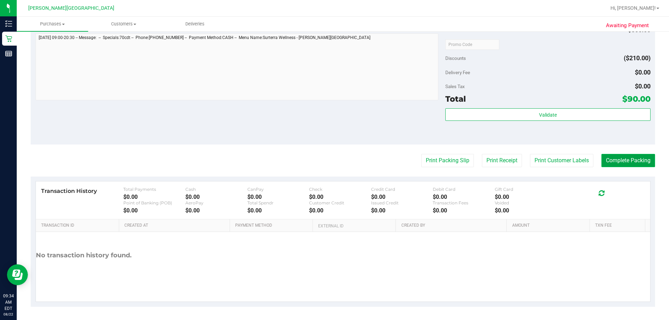
click at [333, 161] on button "Complete Packing" at bounding box center [628, 160] width 54 height 13
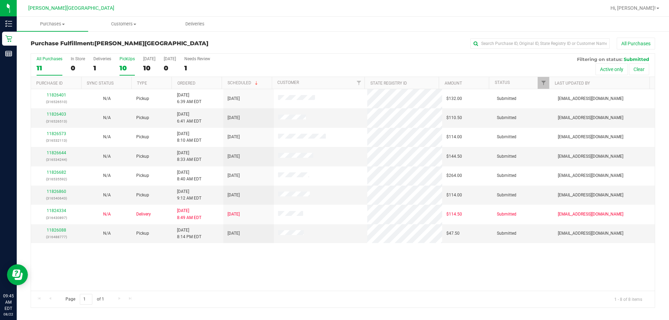
click at [130, 63] on label "PickUps 10" at bounding box center [127, 65] width 15 height 19
click at [0, 0] on input "PickUps 10" at bounding box center [0, 0] width 0 height 0
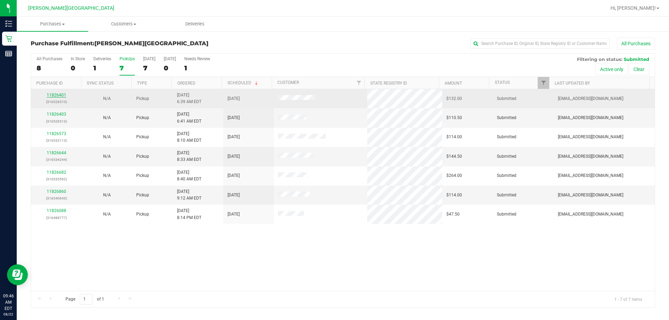
click at [60, 97] on link "11826401" at bounding box center [57, 95] width 20 height 5
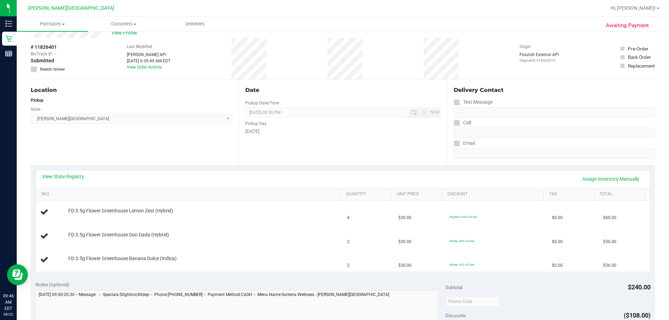
scroll to position [35, 0]
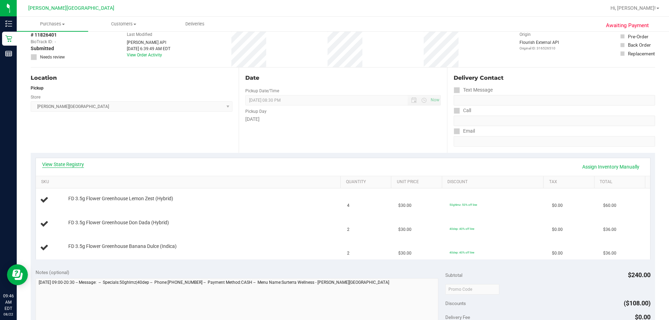
click at [74, 162] on link "View State Registry" at bounding box center [63, 164] width 42 height 7
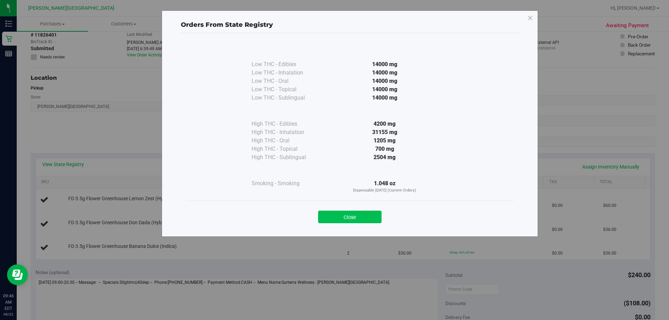
click at [333, 218] on button "Close" at bounding box center [349, 217] width 63 height 13
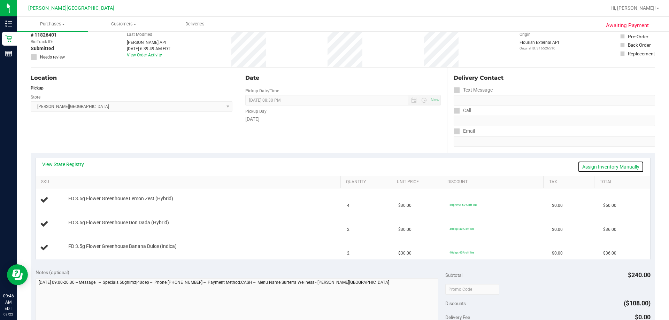
click at [333, 167] on link "Assign Inventory Manually" at bounding box center [611, 167] width 66 height 12
click at [333, 165] on div "View State Registry Save & Exit" at bounding box center [343, 167] width 602 height 12
click at [333, 164] on link "Save & Exit" at bounding box center [627, 167] width 33 height 12
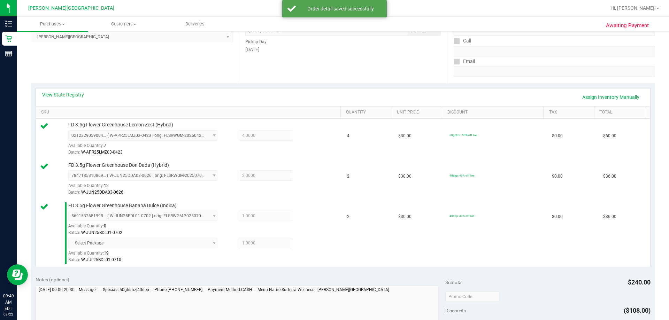
scroll to position [279, 0]
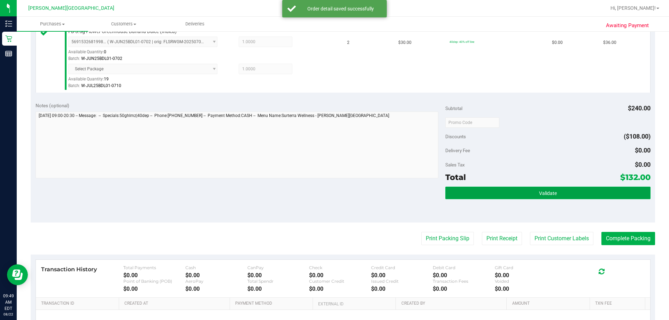
click at [333, 193] on button "Validate" at bounding box center [547, 193] width 205 height 13
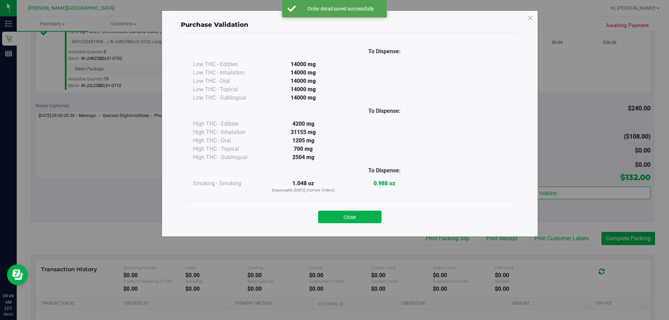
drag, startPoint x: 349, startPoint y: 212, endPoint x: 358, endPoint y: 217, distance: 10.6
click at [333, 212] on button "Close" at bounding box center [349, 217] width 63 height 13
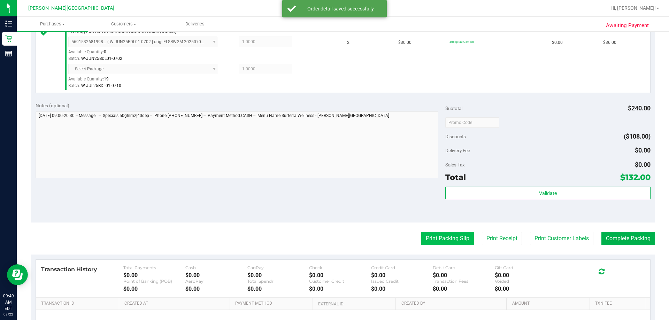
click at [333, 236] on button "Print Packing Slip" at bounding box center [447, 238] width 53 height 13
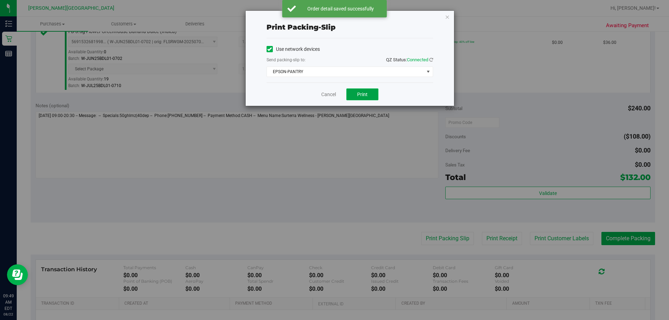
click at [333, 97] on span "Print" at bounding box center [362, 95] width 10 height 6
drag, startPoint x: 447, startPoint y: 16, endPoint x: 454, endPoint y: 31, distance: 16.1
click at [333, 16] on icon "button" at bounding box center [447, 17] width 5 height 8
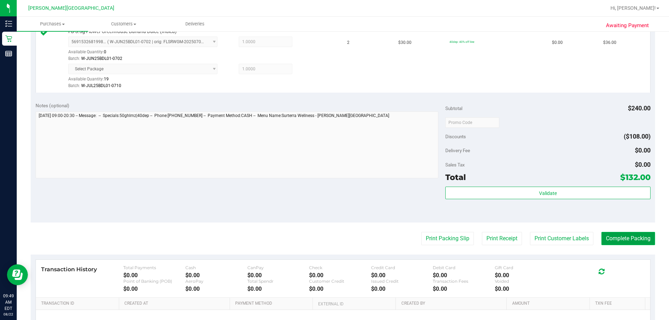
click at [333, 240] on button "Complete Packing" at bounding box center [628, 238] width 54 height 13
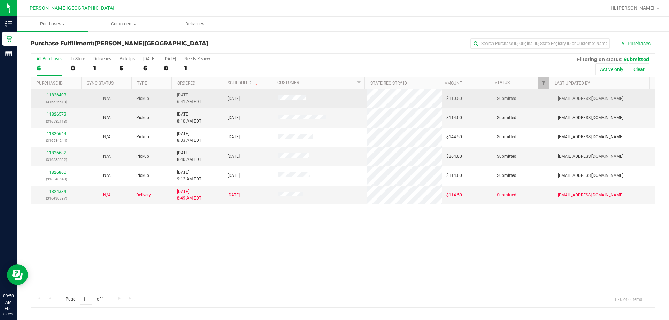
click at [60, 97] on link "11826403" at bounding box center [57, 95] width 20 height 5
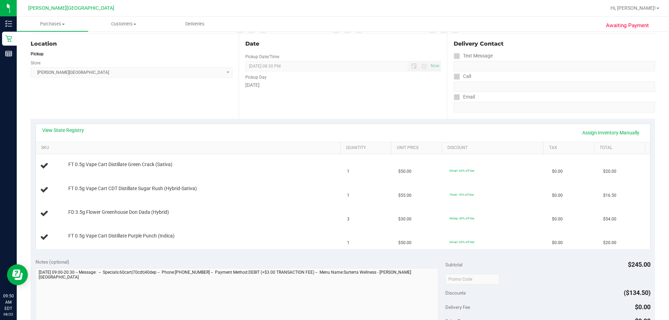
scroll to position [70, 0]
click at [333, 133] on link "Assign Inventory Manually" at bounding box center [611, 132] width 66 height 12
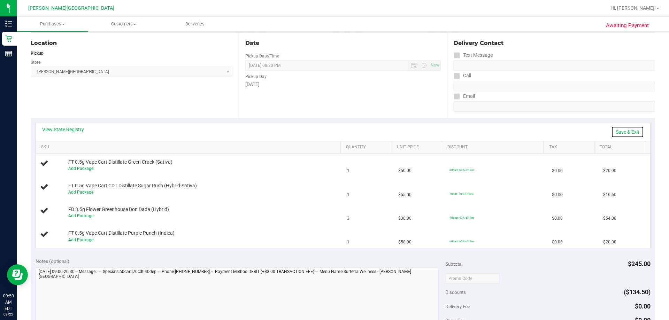
click at [333, 131] on link "Save & Exit" at bounding box center [627, 132] width 33 height 12
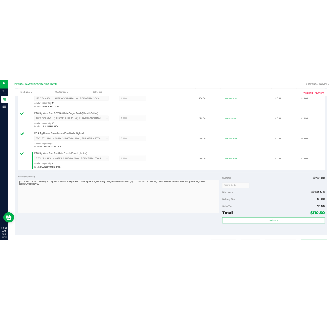
scroll to position [279, 0]
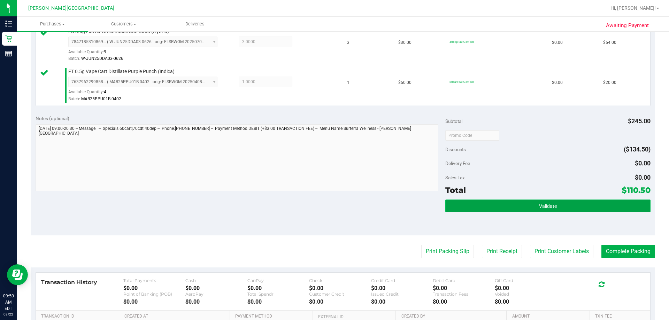
click at [333, 210] on button "Validate" at bounding box center [547, 206] width 205 height 13
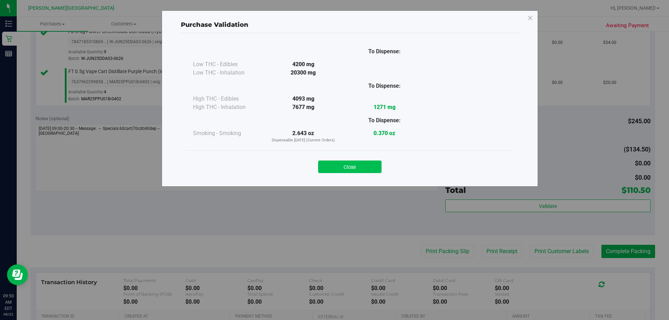
click at [333, 169] on button "Close" at bounding box center [349, 167] width 63 height 13
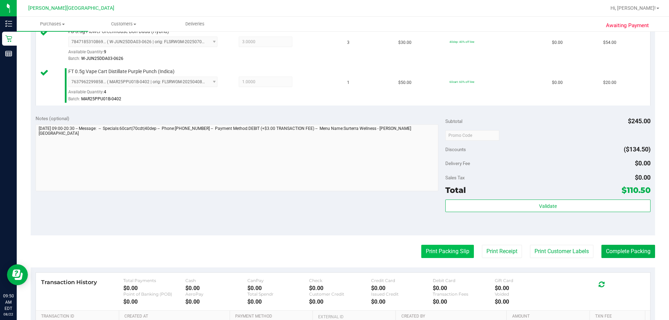
click at [333, 254] on button "Print Packing Slip" at bounding box center [447, 251] width 53 height 13
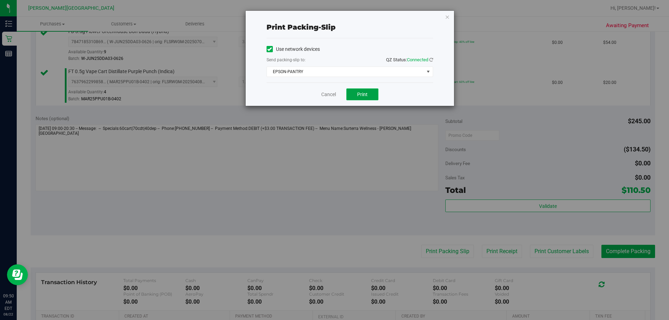
click at [333, 95] on button "Print" at bounding box center [362, 95] width 32 height 12
click at [333, 17] on icon "button" at bounding box center [447, 17] width 5 height 8
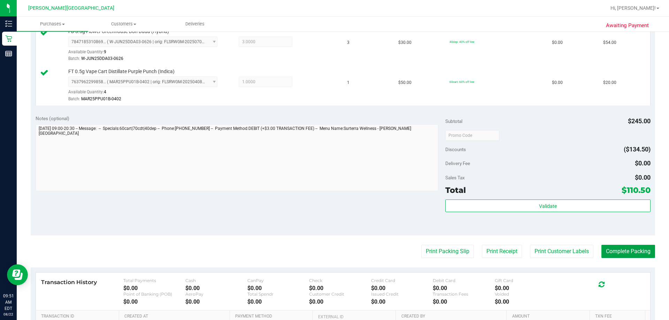
drag, startPoint x: 611, startPoint y: 254, endPoint x: 609, endPoint y: 261, distance: 7.1
click at [333, 254] on button "Complete Packing" at bounding box center [628, 251] width 54 height 13
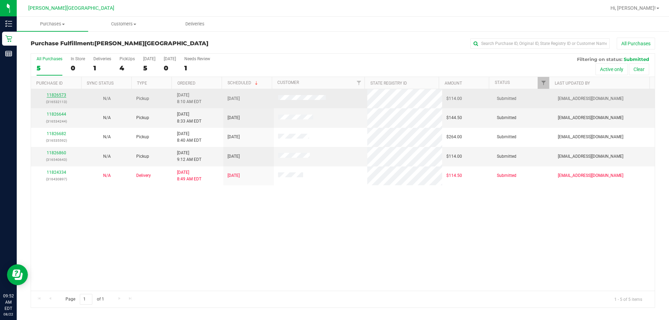
click at [55, 97] on link "11826573" at bounding box center [57, 95] width 20 height 5
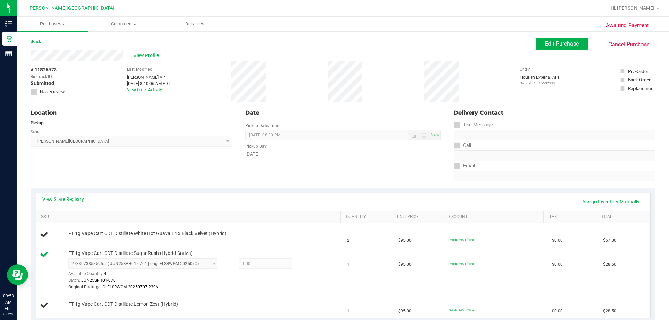
click at [41, 42] on link "Back" at bounding box center [36, 41] width 10 height 5
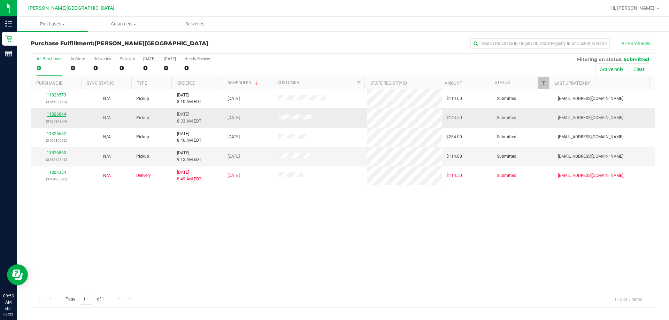
click at [60, 114] on link "11826644" at bounding box center [57, 114] width 20 height 5
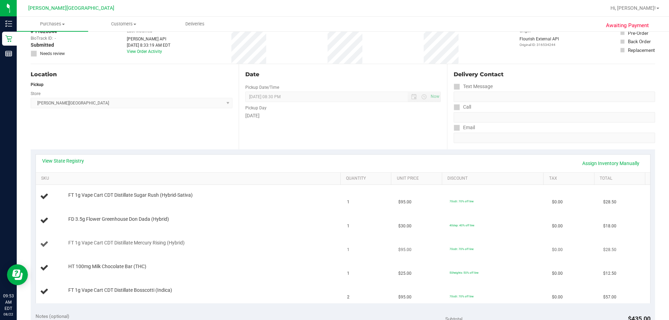
scroll to position [105, 0]
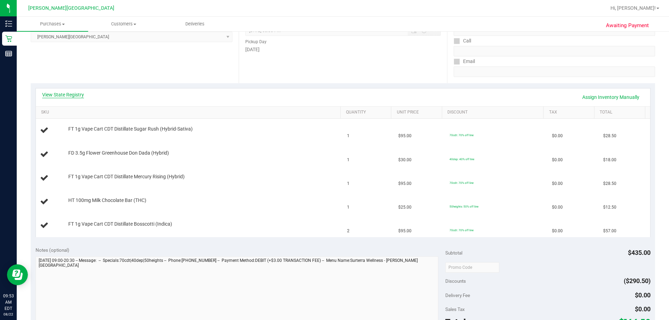
click at [63, 95] on link "View State Registry" at bounding box center [63, 94] width 42 height 7
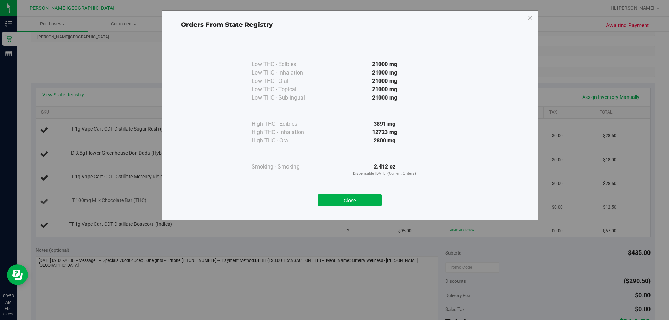
click at [333, 203] on button "Close" at bounding box center [349, 200] width 63 height 13
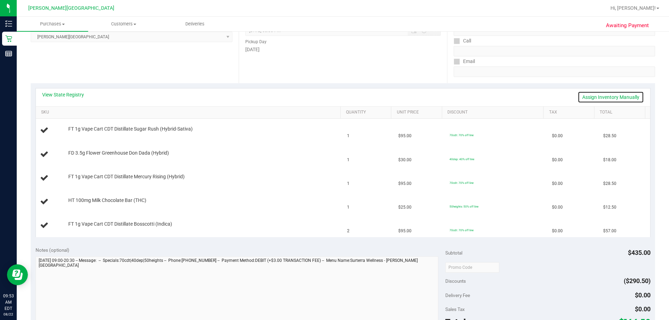
click at [333, 94] on link "Assign Inventory Manually" at bounding box center [611, 97] width 66 height 12
click at [333, 94] on link "Save & Exit" at bounding box center [627, 97] width 33 height 12
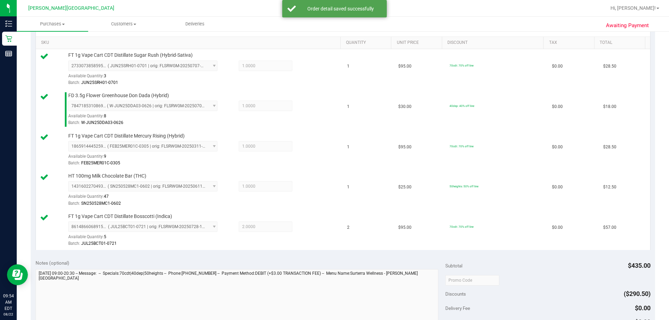
scroll to position [279, 0]
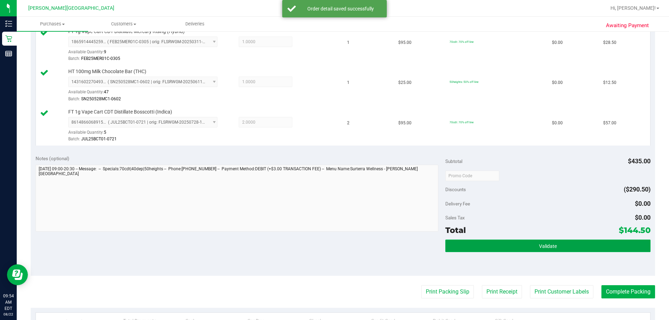
click at [333, 241] on button "Validate" at bounding box center [547, 246] width 205 height 13
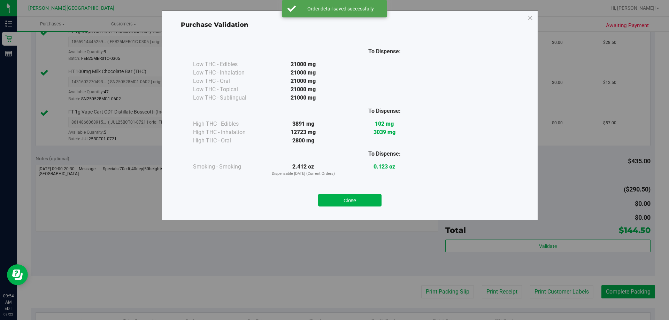
drag, startPoint x: 359, startPoint y: 196, endPoint x: 368, endPoint y: 204, distance: 12.6
click at [333, 196] on button "Close" at bounding box center [349, 200] width 63 height 13
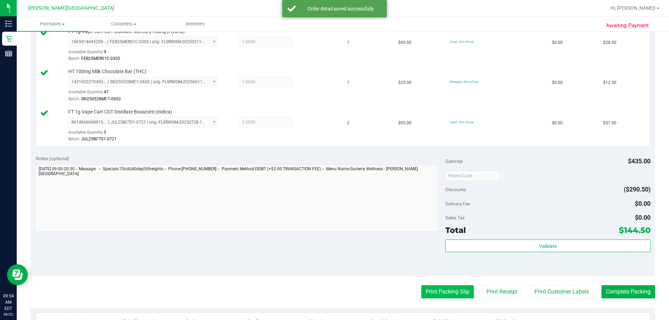
click at [333, 292] on button "Print Packing Slip" at bounding box center [447, 291] width 53 height 13
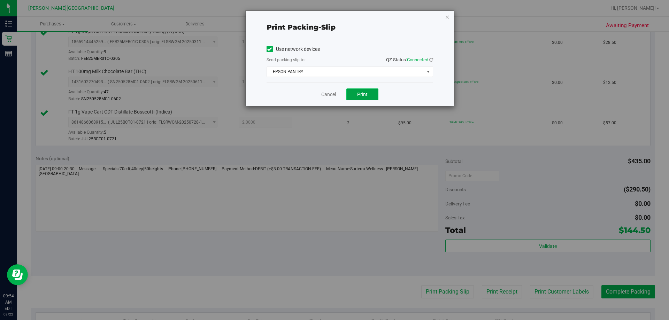
click at [333, 95] on span "Print" at bounding box center [362, 95] width 10 height 6
click at [333, 17] on icon "button" at bounding box center [447, 17] width 5 height 8
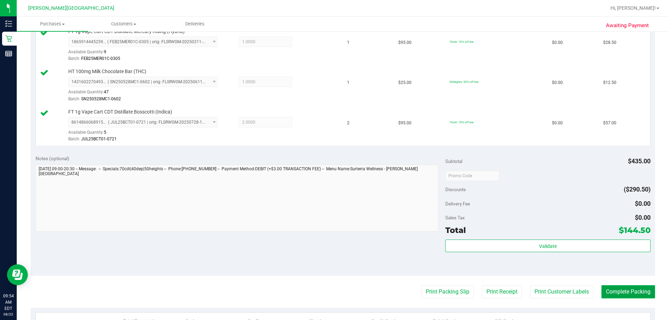
click at [333, 298] on button "Complete Packing" at bounding box center [628, 291] width 54 height 13
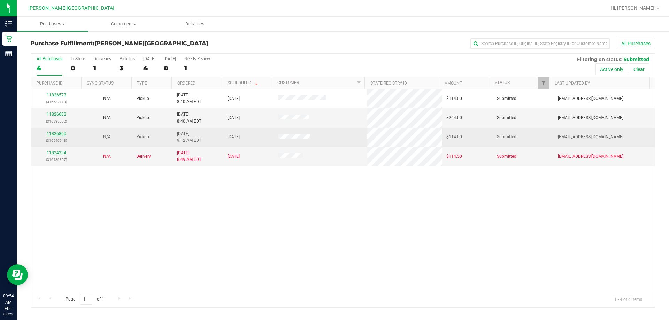
click at [60, 132] on link "11826860" at bounding box center [57, 133] width 20 height 5
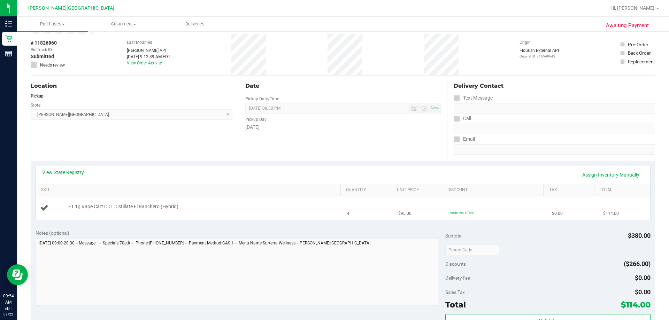
scroll to position [70, 0]
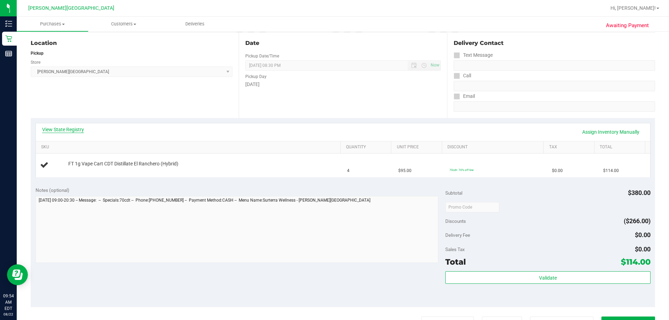
click at [65, 128] on link "View State Registry" at bounding box center [63, 129] width 42 height 7
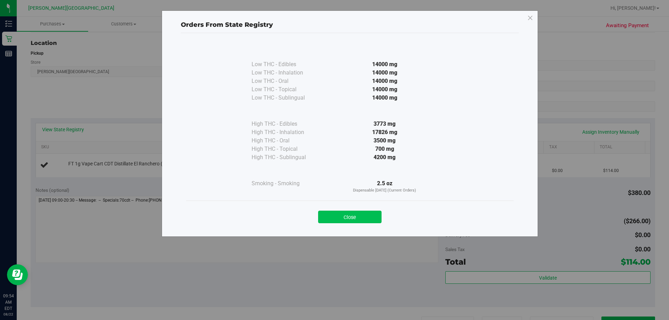
click at [333, 217] on button "Close" at bounding box center [349, 217] width 63 height 13
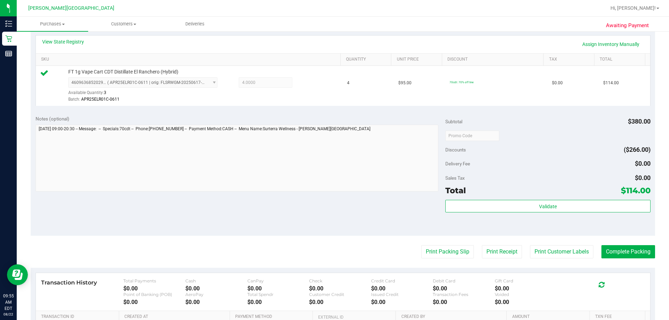
scroll to position [209, 0]
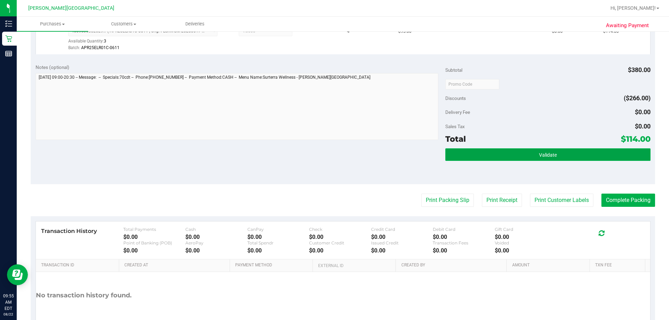
click at [333, 153] on button "Validate" at bounding box center [547, 154] width 205 height 13
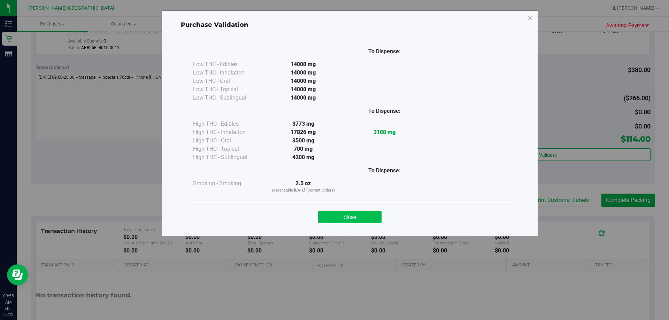
click at [333, 214] on button "Close" at bounding box center [349, 217] width 63 height 13
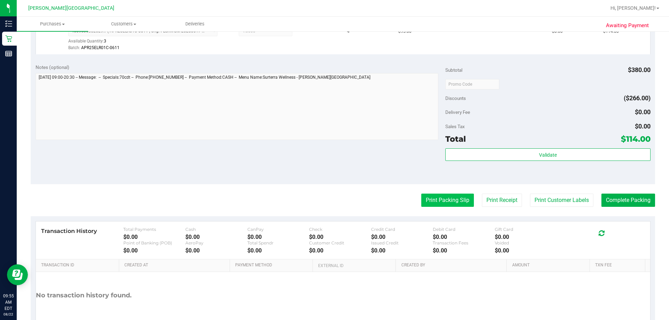
click at [333, 203] on button "Print Packing Slip" at bounding box center [447, 200] width 53 height 13
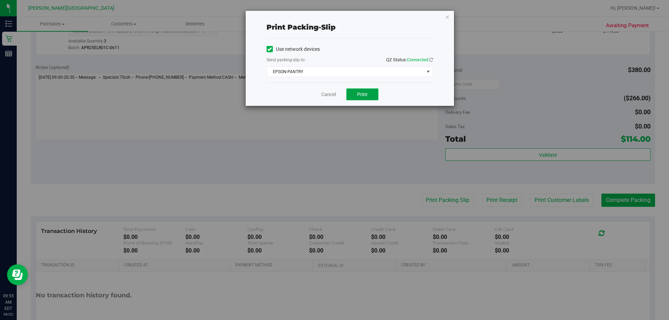
click at [333, 94] on button "Print" at bounding box center [362, 95] width 32 height 12
click at [333, 17] on icon "button" at bounding box center [447, 17] width 5 height 8
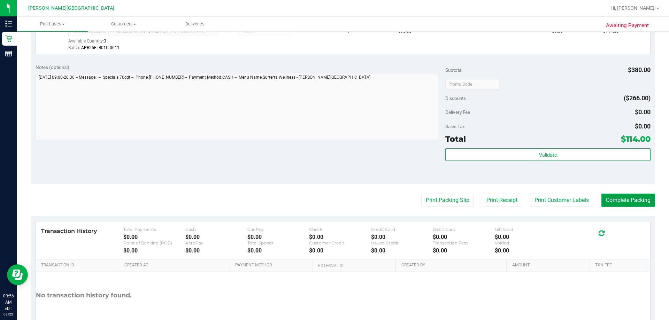
click at [333, 199] on button "Complete Packing" at bounding box center [628, 200] width 54 height 13
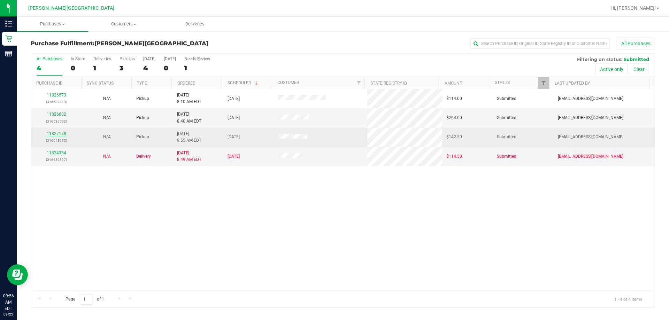
click at [60, 134] on link "11827178" at bounding box center [57, 133] width 20 height 5
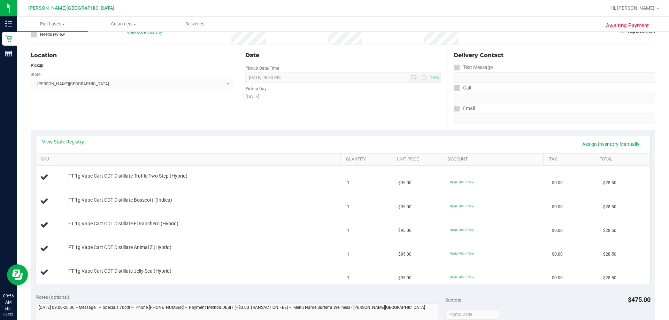
scroll to position [70, 0]
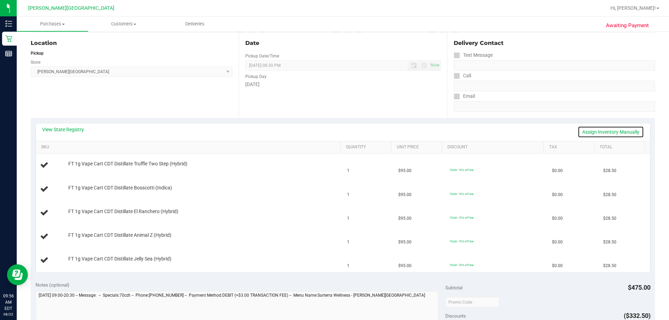
click at [333, 130] on link "Assign Inventory Manually" at bounding box center [611, 132] width 66 height 12
click at [333, 130] on link "Save & Exit" at bounding box center [627, 132] width 33 height 12
click at [52, 130] on link "View State Registry" at bounding box center [63, 129] width 42 height 7
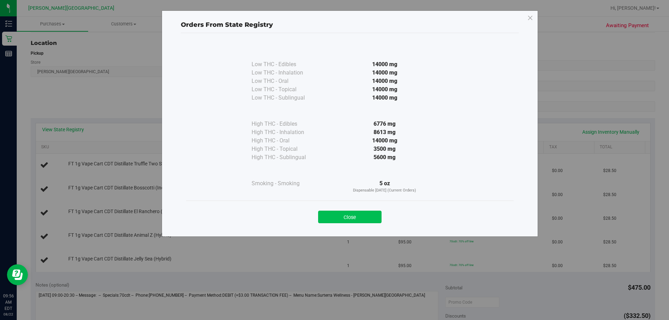
click at [333, 220] on button "Close" at bounding box center [349, 217] width 63 height 13
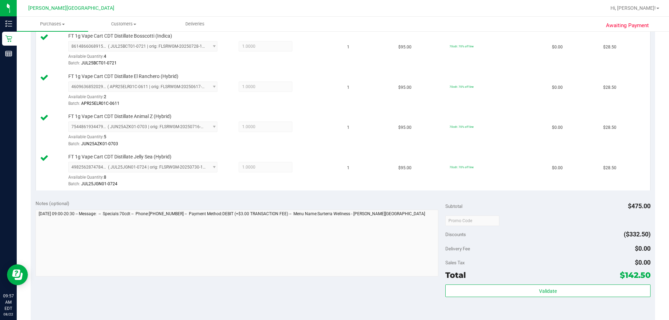
scroll to position [279, 0]
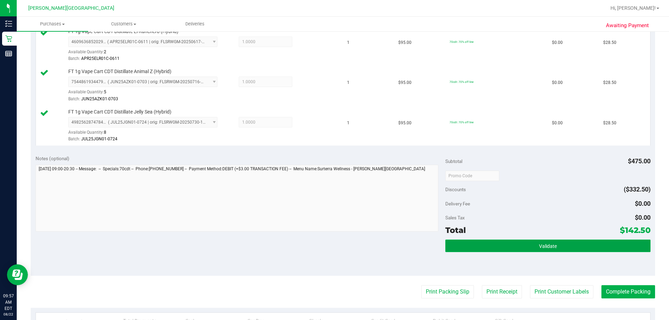
click at [333, 243] on button "Validate" at bounding box center [547, 246] width 205 height 13
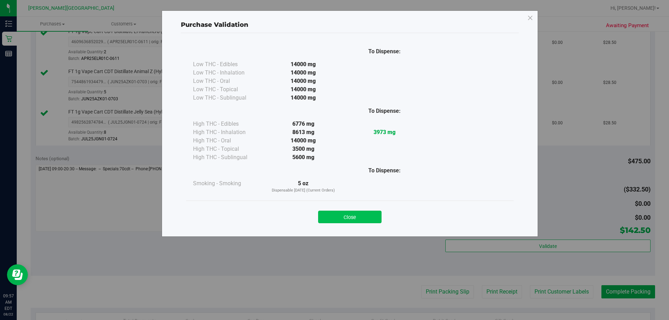
click at [333, 216] on button "Close" at bounding box center [349, 217] width 63 height 13
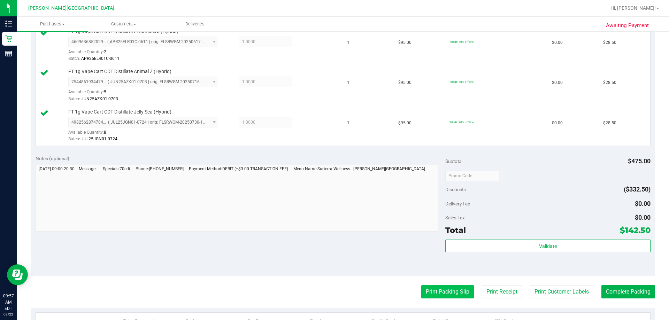
click at [333, 295] on button "Print Packing Slip" at bounding box center [447, 291] width 53 height 13
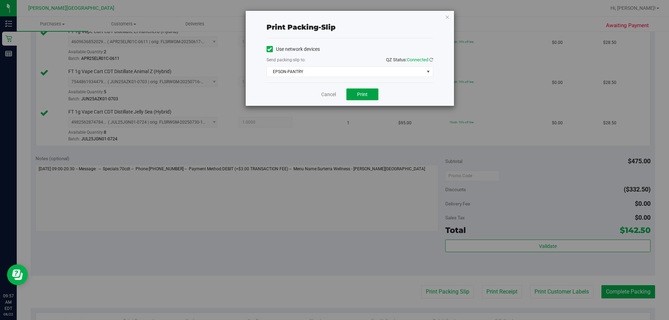
click at [333, 100] on button "Print" at bounding box center [362, 95] width 32 height 12
click at [333, 16] on icon "button" at bounding box center [447, 17] width 5 height 8
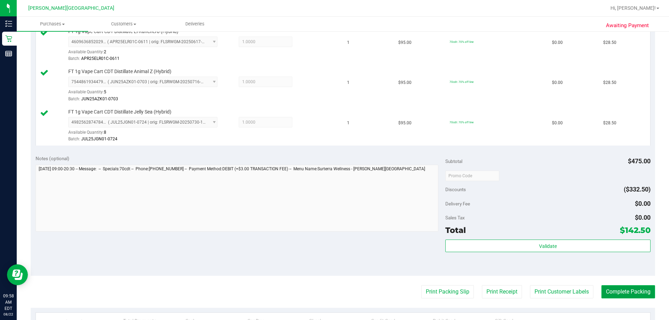
click at [333, 291] on button "Complete Packing" at bounding box center [628, 291] width 54 height 13
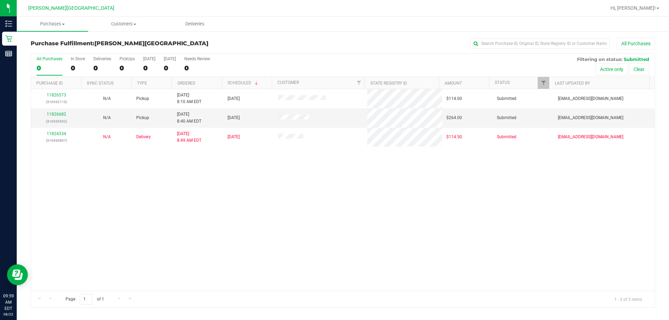
click at [333, 248] on div "11826573 (316532113) N/A Pickup [DATE] 8:10 AM EDT 8/22/2025 $114.00 Submitted …" at bounding box center [343, 190] width 624 height 202
click at [261, 166] on div "11826682 (316535592) N/A Pickup [DATE] 8:40 AM EDT 8/22/2025 $264.00 Submitted …" at bounding box center [343, 190] width 624 height 202
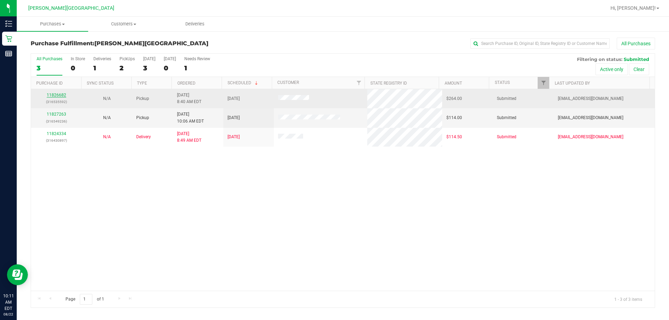
click at [56, 96] on link "11826682" at bounding box center [57, 95] width 20 height 5
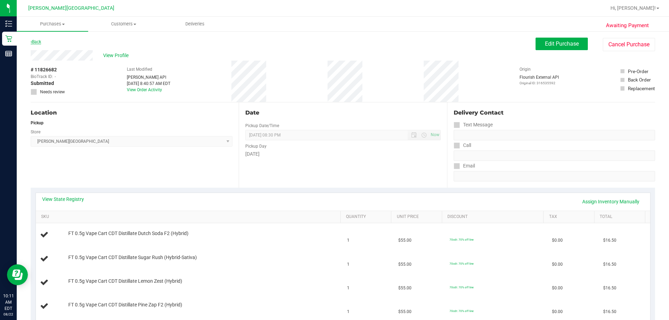
click at [39, 41] on link "Back" at bounding box center [36, 41] width 10 height 5
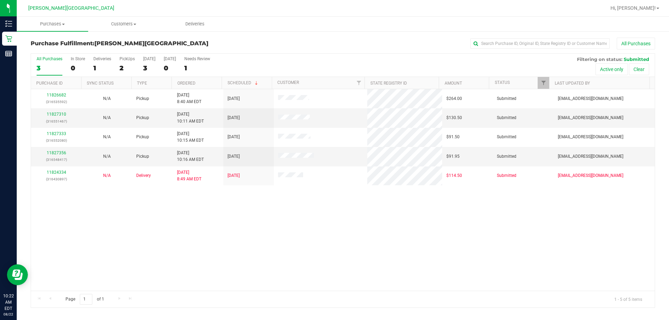
drag, startPoint x: 139, startPoint y: 242, endPoint x: 143, endPoint y: 239, distance: 5.0
click at [139, 241] on div "11826682 (316535592) N/A Pickup [DATE] 8:40 AM EDT 8/22/2025 $264.00 Submitted …" at bounding box center [343, 190] width 624 height 202
click at [60, 115] on link "11827310" at bounding box center [57, 114] width 20 height 5
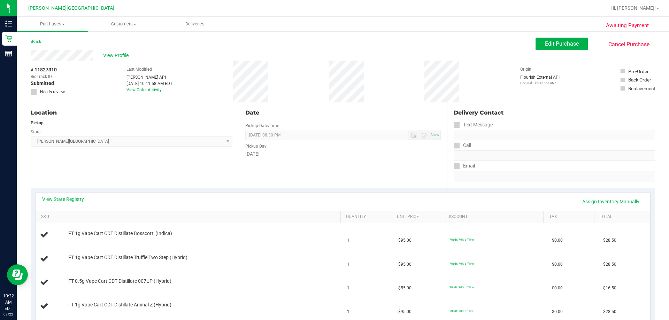
click at [34, 44] on link "Back" at bounding box center [36, 41] width 10 height 5
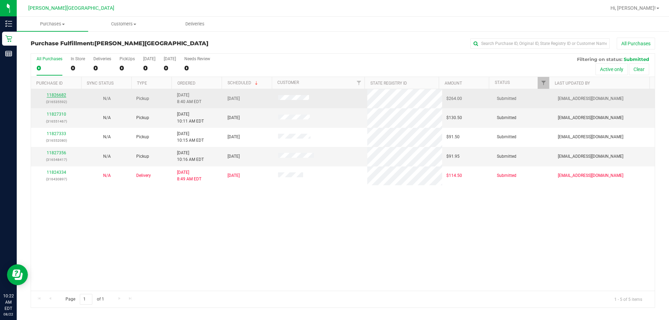
click at [59, 96] on link "11826682" at bounding box center [57, 95] width 20 height 5
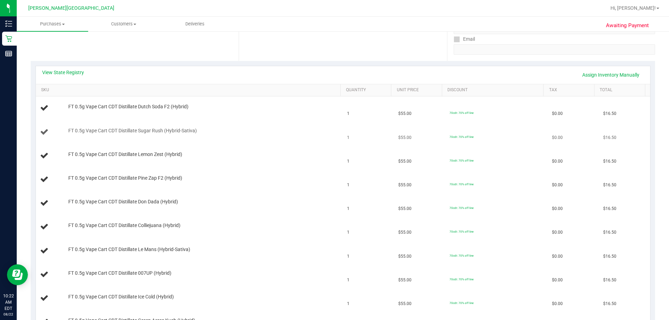
scroll to position [139, 0]
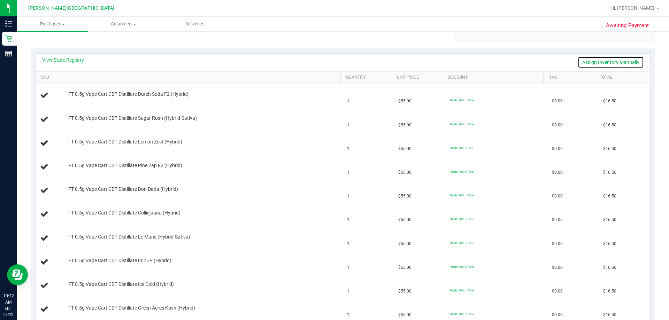
click at [333, 60] on link "Assign Inventory Manually" at bounding box center [611, 62] width 66 height 12
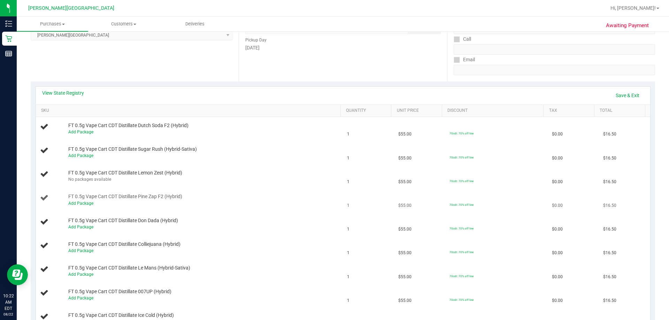
scroll to position [105, 0]
click at [74, 91] on link "View State Registry" at bounding box center [63, 94] width 42 height 7
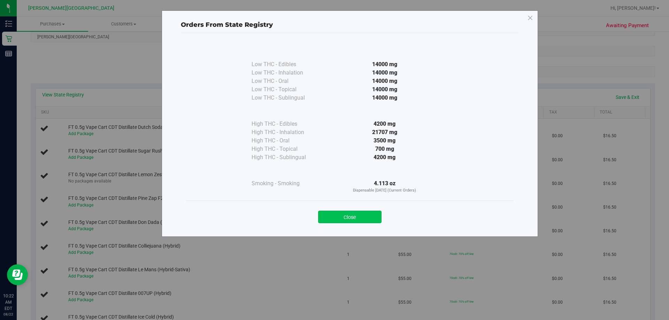
click at [333, 217] on button "Close" at bounding box center [349, 217] width 63 height 13
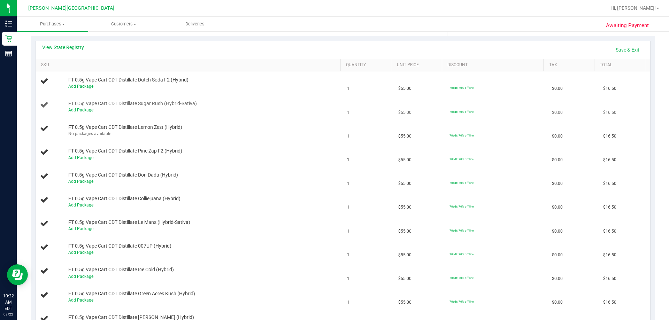
scroll to position [139, 0]
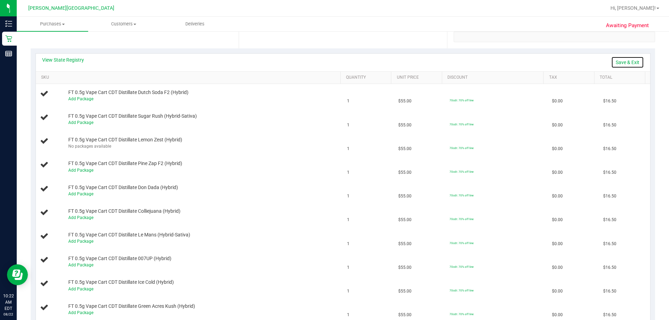
click at [333, 62] on link "Save & Exit" at bounding box center [627, 62] width 33 height 12
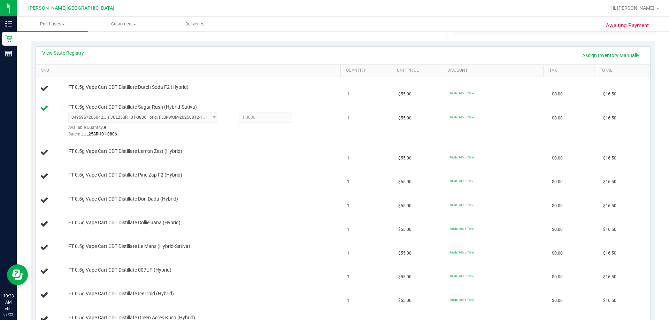
scroll to position [105, 0]
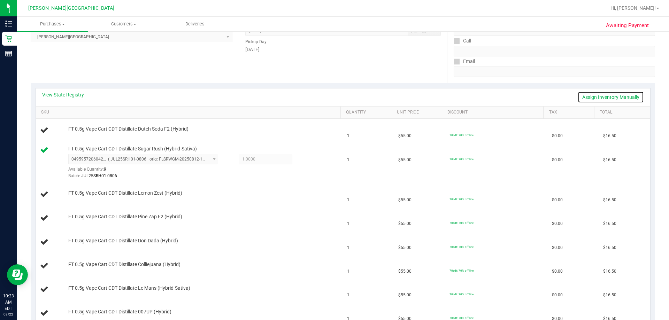
click at [333, 95] on link "Assign Inventory Manually" at bounding box center [611, 97] width 66 height 12
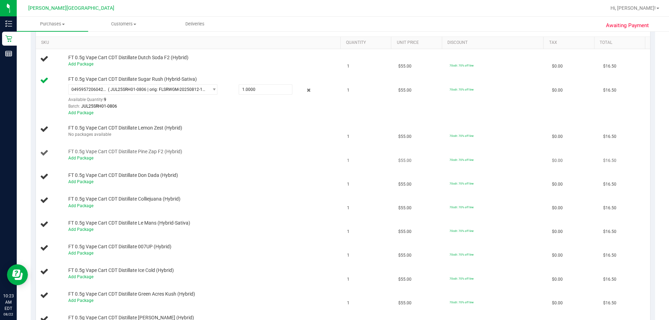
scroll to position [139, 0]
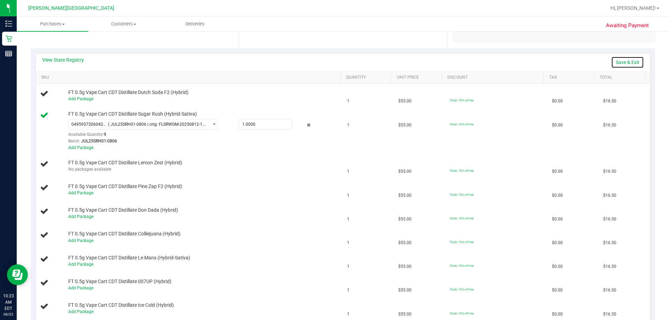
click at [333, 63] on link "Save & Exit" at bounding box center [627, 62] width 33 height 12
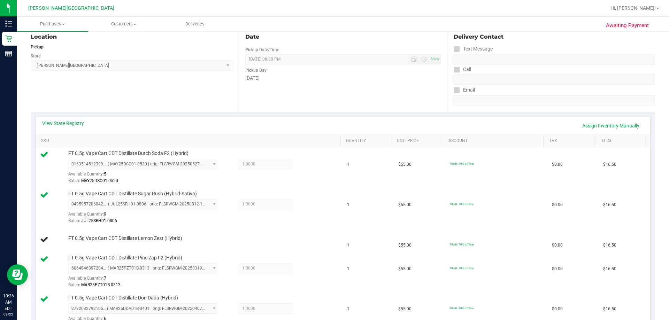
scroll to position [0, 0]
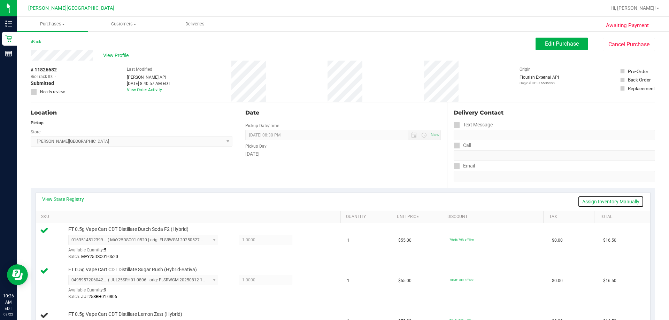
click at [333, 201] on link "Assign Inventory Manually" at bounding box center [611, 202] width 66 height 12
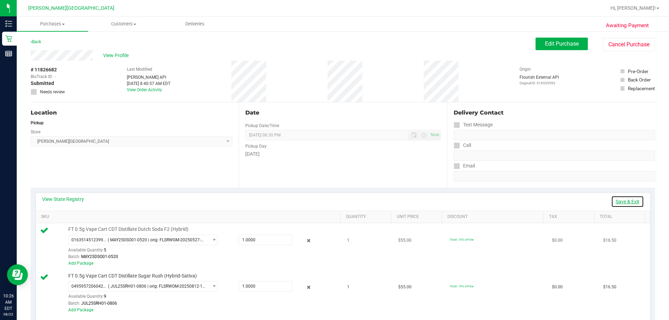
click at [333, 201] on link "Save & Exit" at bounding box center [627, 202] width 33 height 12
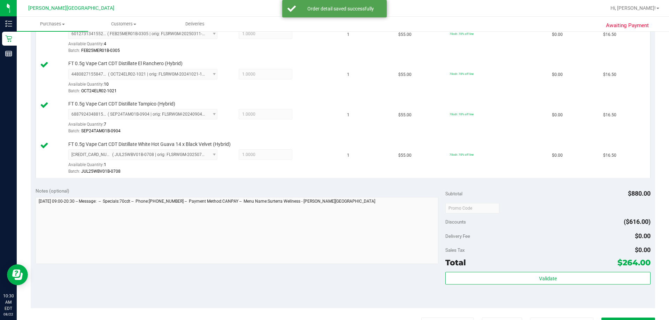
scroll to position [801, 0]
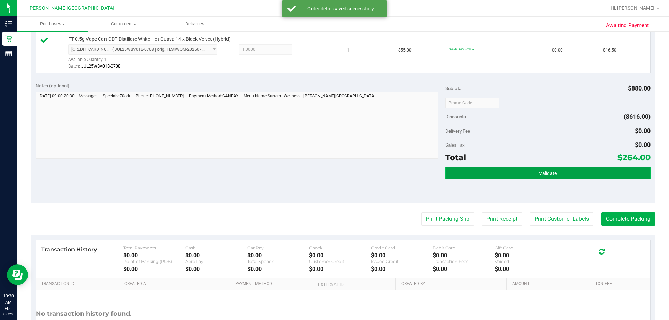
click at [333, 178] on button "Validate" at bounding box center [547, 173] width 205 height 13
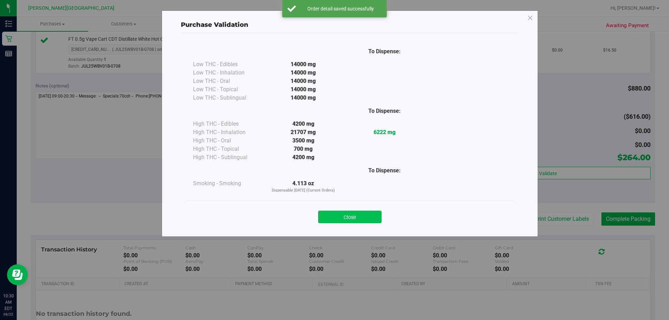
click at [333, 213] on button "Close" at bounding box center [349, 217] width 63 height 13
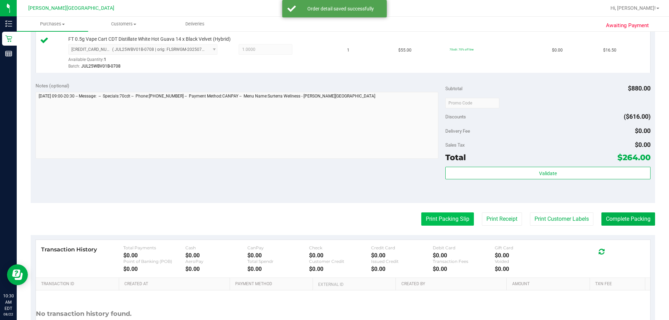
click at [333, 217] on button "Print Packing Slip" at bounding box center [447, 219] width 53 height 13
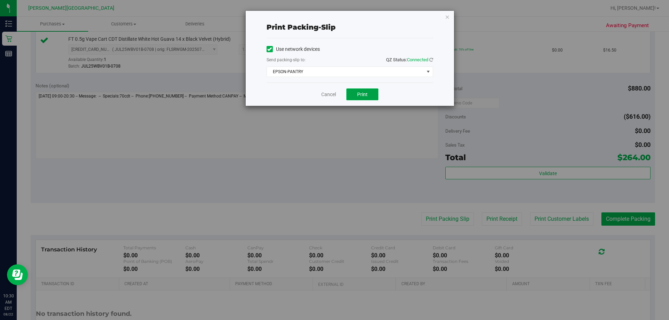
click at [333, 95] on span "Print" at bounding box center [362, 95] width 10 height 6
click at [333, 17] on icon "button" at bounding box center [447, 17] width 5 height 8
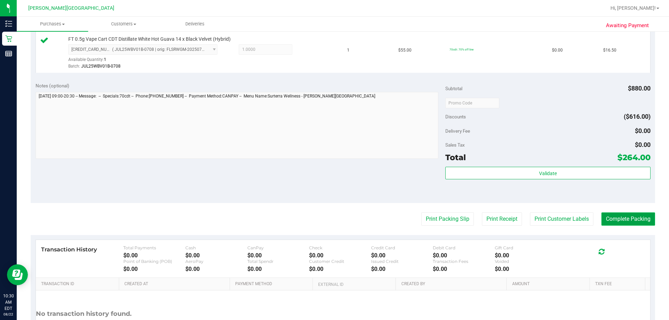
click at [333, 220] on button "Complete Packing" at bounding box center [628, 219] width 54 height 13
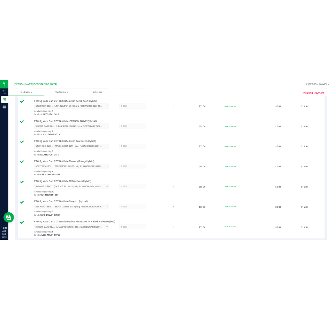
scroll to position [348, 0]
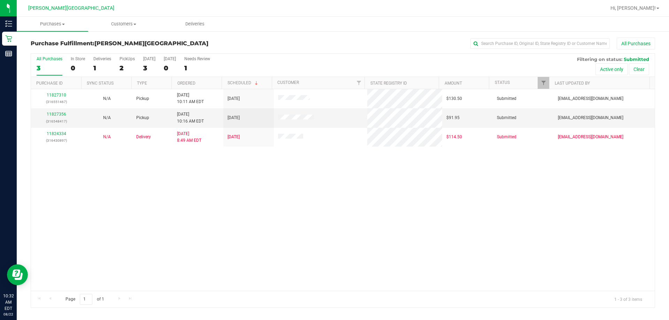
drag, startPoint x: 235, startPoint y: 181, endPoint x: 186, endPoint y: 150, distance: 57.2
click at [234, 182] on div "11827310 (316551467) N/A Pickup [DATE] 10:11 AM EDT 8/22/2025 $130.50 Submitted…" at bounding box center [343, 190] width 624 height 202
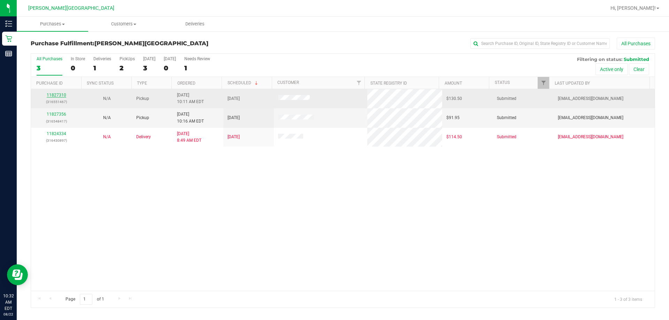
click at [61, 93] on link "11827310" at bounding box center [57, 95] width 20 height 5
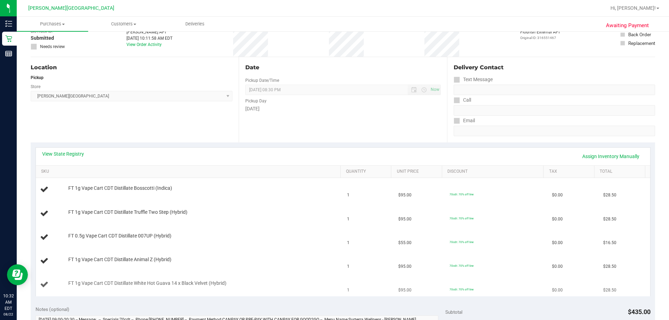
scroll to position [105, 0]
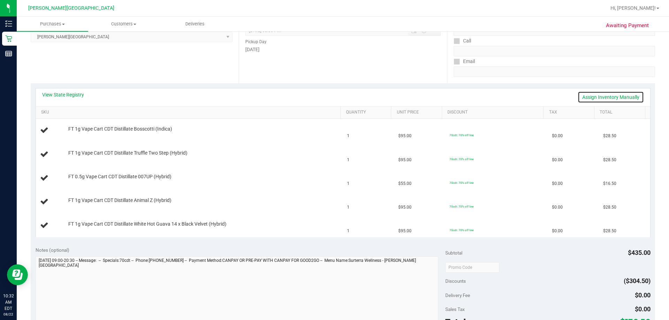
click at [333, 98] on link "Assign Inventory Manually" at bounding box center [611, 97] width 66 height 12
click at [333, 96] on link "Save & Exit" at bounding box center [627, 97] width 33 height 12
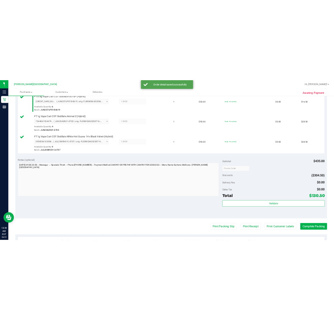
scroll to position [279, 0]
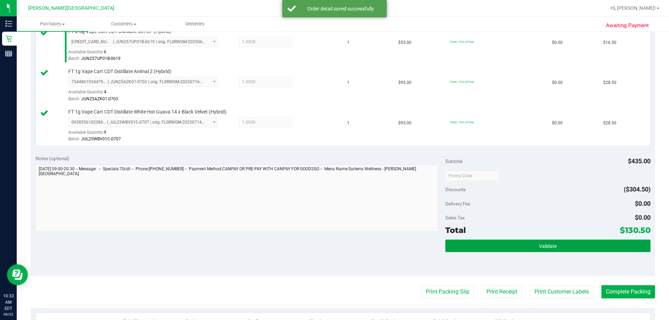
click at [333, 245] on button "Validate" at bounding box center [547, 246] width 205 height 13
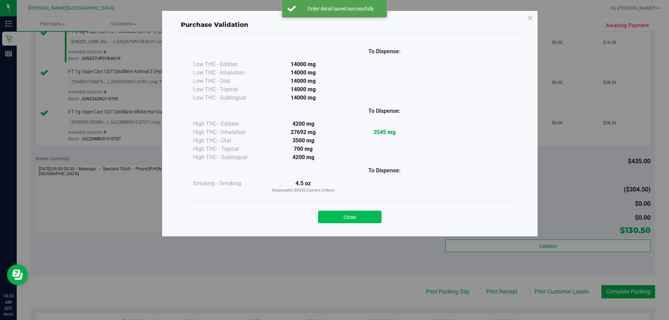
click at [333, 222] on button "Close" at bounding box center [349, 217] width 63 height 13
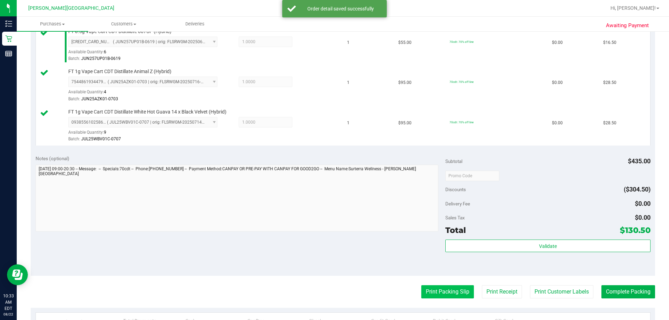
click at [333, 292] on button "Print Packing Slip" at bounding box center [447, 291] width 53 height 13
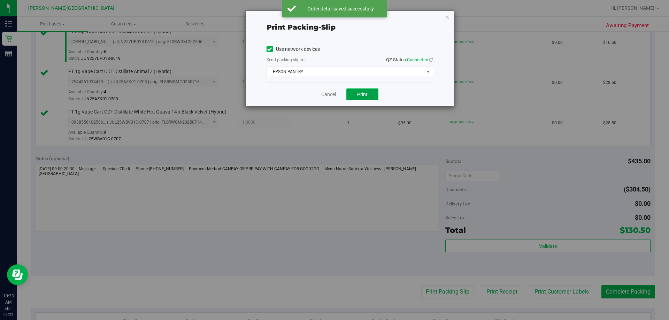
click at [333, 97] on button "Print" at bounding box center [362, 95] width 32 height 12
click at [333, 19] on icon "button" at bounding box center [447, 17] width 5 height 8
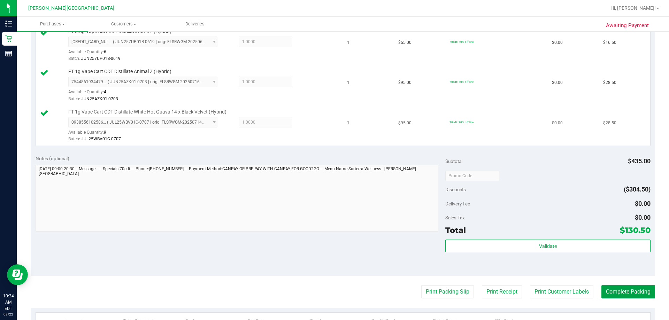
drag, startPoint x: 614, startPoint y: 294, endPoint x: 630, endPoint y: 143, distance: 152.5
click at [333, 291] on button "Complete Packing" at bounding box center [628, 291] width 54 height 13
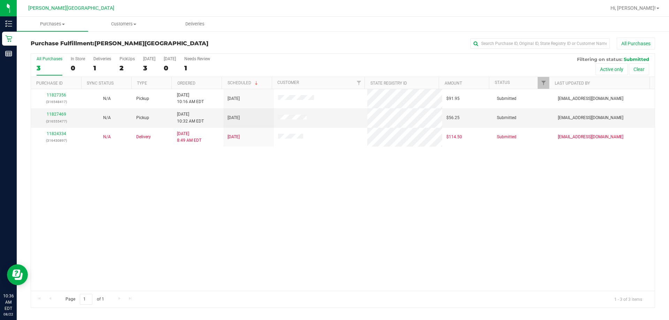
click at [158, 182] on div "11827356 (316548417) N/A Pickup [DATE] 10:16 AM EDT 8/22/2025 $91.95 Submitted …" at bounding box center [343, 190] width 624 height 202
click at [57, 114] on link "11827469" at bounding box center [57, 114] width 20 height 5
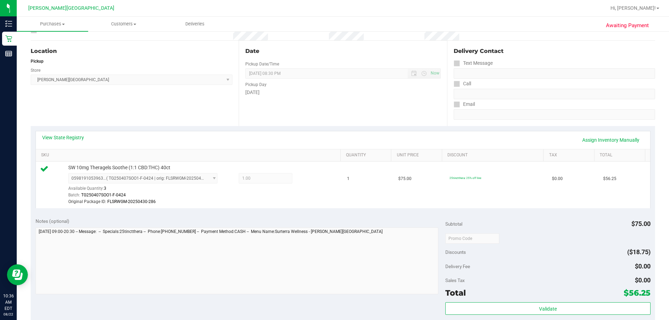
scroll to position [209, 0]
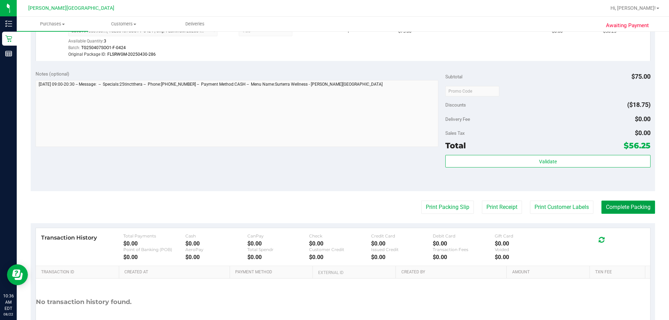
click at [333, 207] on button "Complete Packing" at bounding box center [628, 207] width 54 height 13
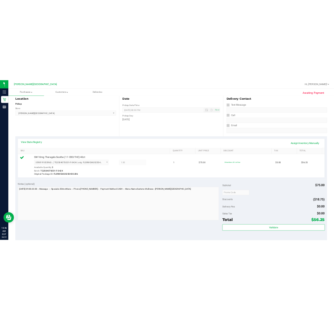
scroll to position [0, 0]
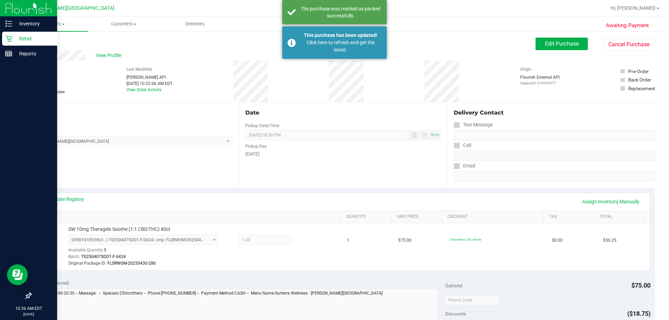
click at [37, 41] on p "Retail" at bounding box center [33, 38] width 42 height 8
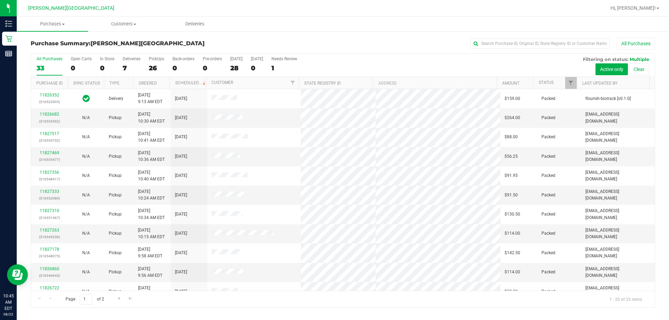
click at [333, 29] on ul "Purchases Summary of purchases Fulfillment All purchases Customers All customer…" at bounding box center [351, 24] width 669 height 15
click at [133, 26] on span "Customers" at bounding box center [124, 24] width 71 height 6
click at [122, 44] on span "All customers" at bounding box center [113, 42] width 50 height 6
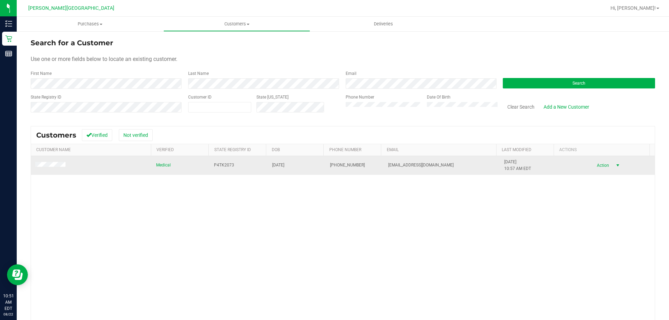
click at [333, 168] on span "Action" at bounding box center [602, 166] width 23 height 10
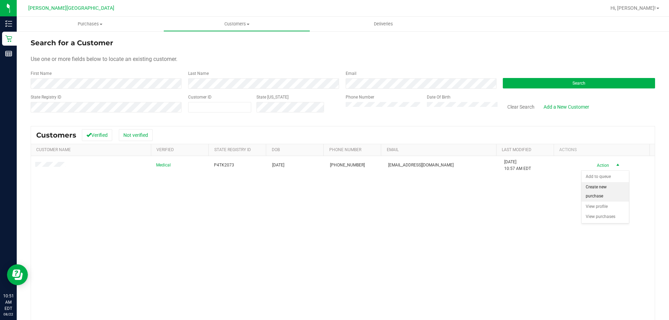
click at [333, 193] on li "Create new purchase" at bounding box center [605, 191] width 47 height 19
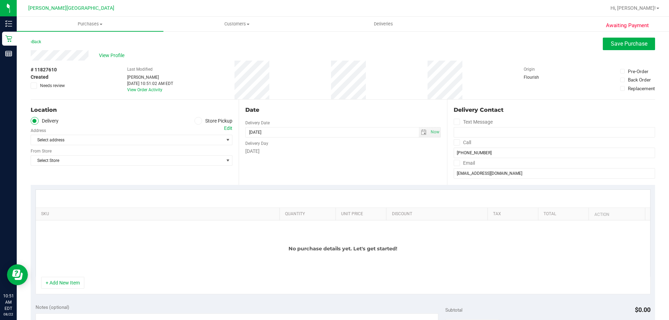
click at [200, 121] on label "Store Pickup" at bounding box center [213, 121] width 38 height 8
click at [0, 0] on input "Store Pickup" at bounding box center [0, 0] width 0 height 0
click at [205, 141] on span "Select Store" at bounding box center [127, 140] width 192 height 10
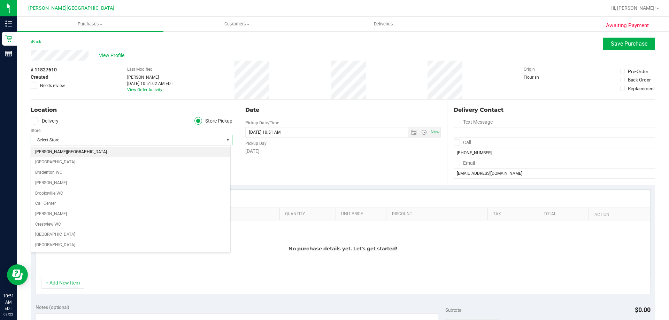
click at [71, 153] on li "[PERSON_NAME][GEOGRAPHIC_DATA]" at bounding box center [130, 152] width 199 height 10
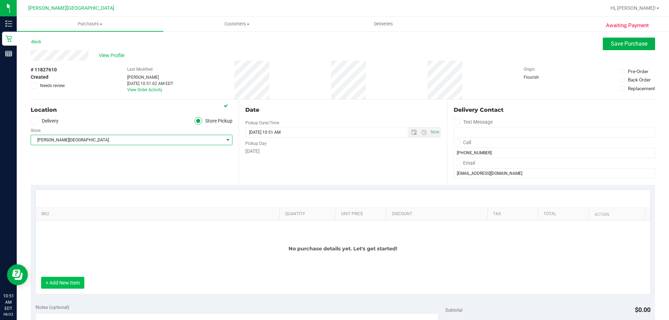
click at [70, 287] on button "+ Add New Item" at bounding box center [62, 283] width 43 height 12
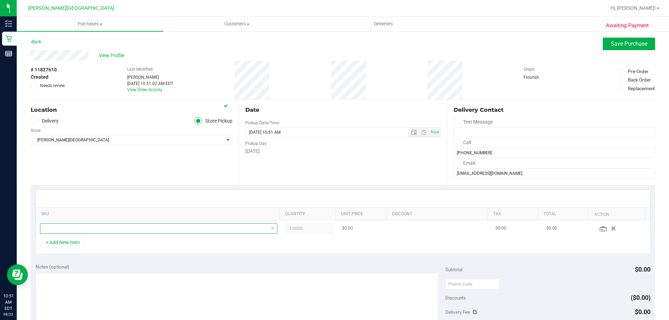
click at [149, 229] on span "NO DATA FOUND" at bounding box center [154, 229] width 228 height 10
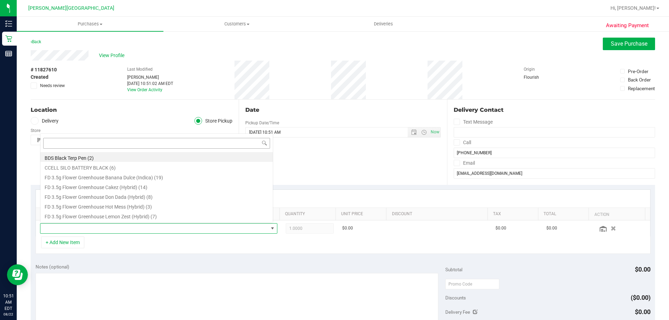
scroll to position [10, 231]
type input "s"
type input "sunset"
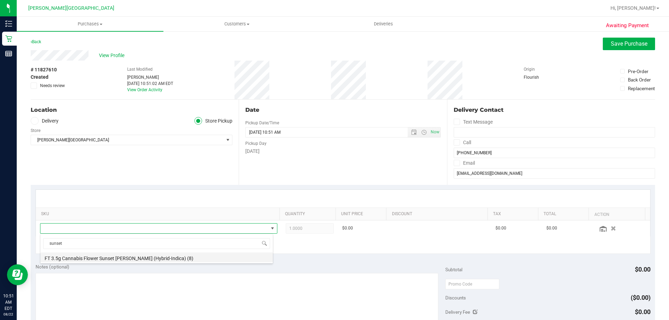
click at [99, 258] on li "FT 3.5g Cannabis Flower Sunset [PERSON_NAME] (Hybrid-Indica) (8)" at bounding box center [156, 258] width 232 height 10
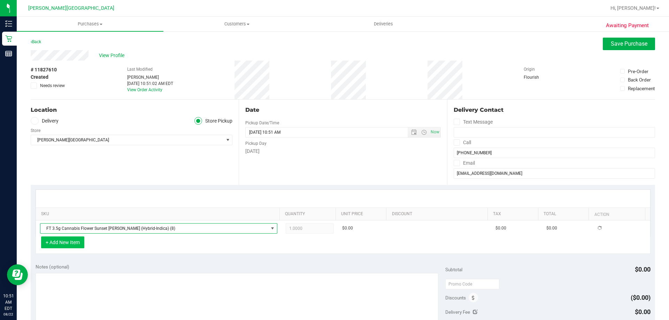
click at [77, 243] on button "+ Add New Item" at bounding box center [62, 243] width 43 height 12
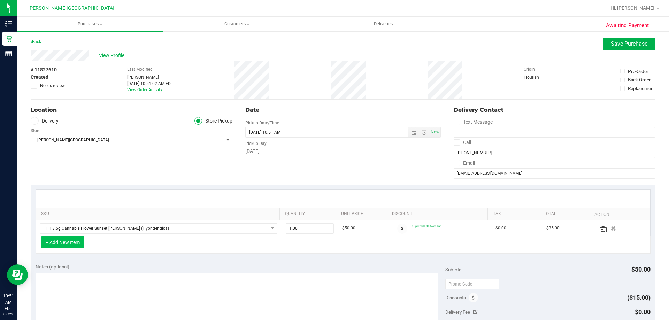
click at [72, 243] on button "+ Add New Item" at bounding box center [62, 243] width 43 height 12
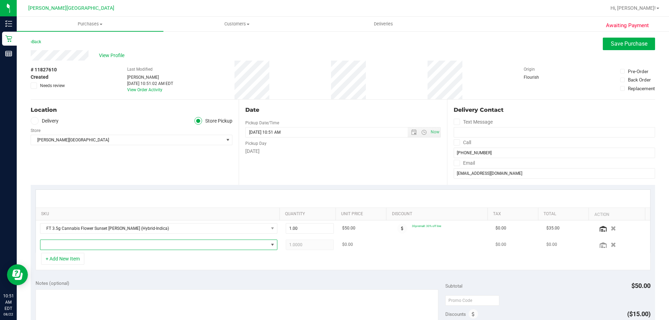
click at [78, 248] on span "NO DATA FOUND" at bounding box center [154, 245] width 228 height 10
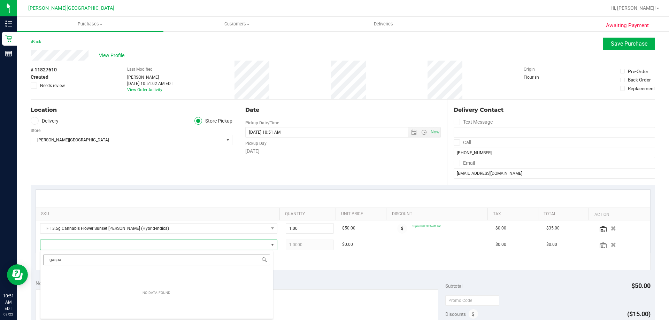
type input "gasp"
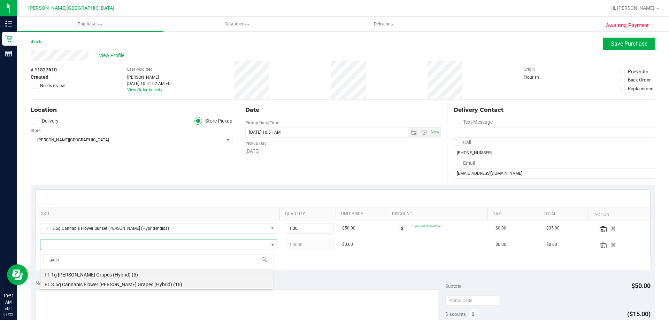
click at [113, 287] on li "FT 3.5g Cannabis Flower [PERSON_NAME] Grapes (Hybrid) (16)" at bounding box center [156, 284] width 232 height 10
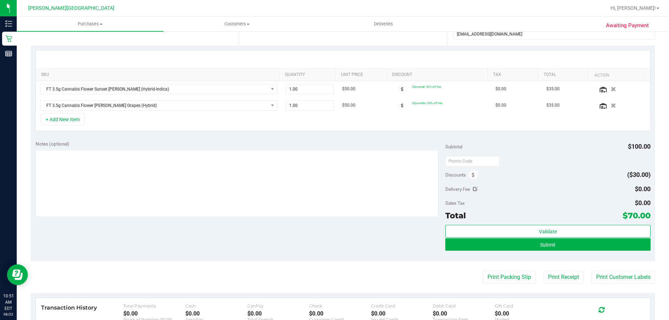
scroll to position [244, 0]
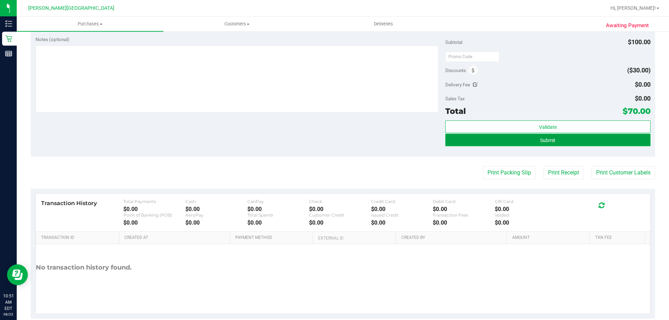
click at [333, 141] on button "Submit" at bounding box center [547, 140] width 205 height 13
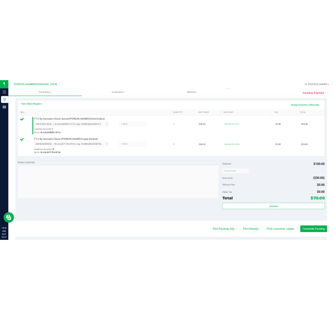
scroll to position [209, 0]
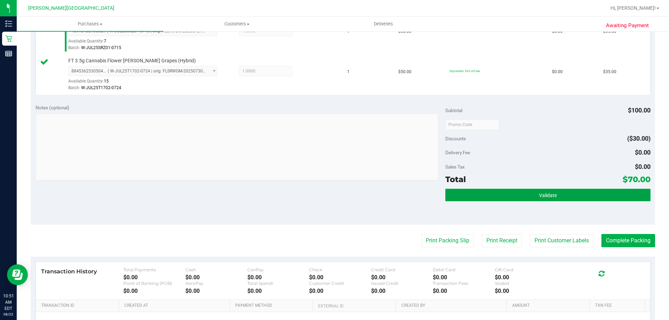
click at [333, 201] on button "Validate" at bounding box center [547, 195] width 205 height 13
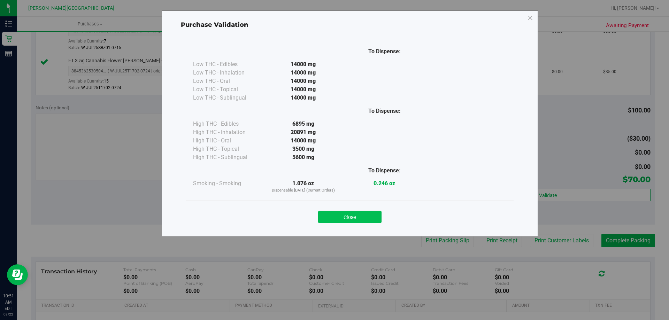
click at [333, 215] on button "Close" at bounding box center [349, 217] width 63 height 13
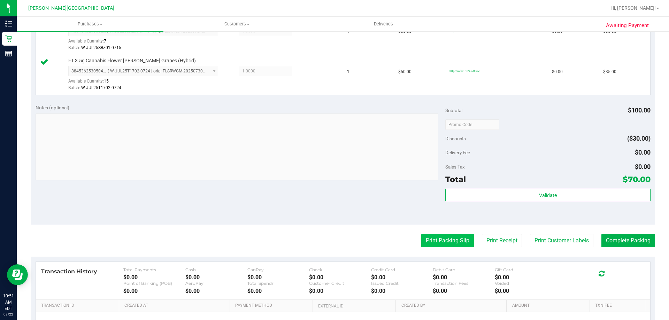
click at [333, 238] on button "Print Packing Slip" at bounding box center [447, 240] width 53 height 13
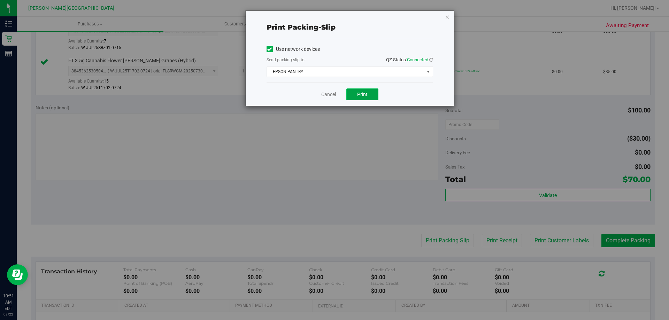
click at [333, 92] on span "Print" at bounding box center [362, 95] width 10 height 6
click at [333, 18] on div "Print packing-slip Use network devices Send packing-slip to: QZ Status: Connect…" at bounding box center [350, 58] width 208 height 95
click at [333, 17] on icon "button" at bounding box center [447, 17] width 5 height 8
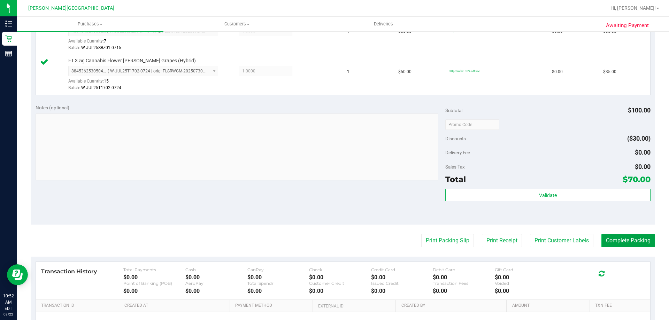
click at [333, 243] on button "Complete Packing" at bounding box center [628, 240] width 54 height 13
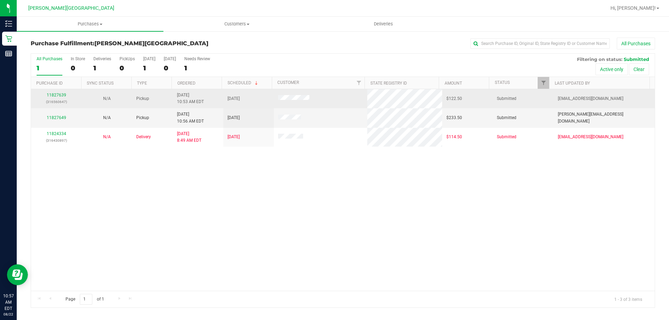
click at [58, 92] on div "11827639 (316560647)" at bounding box center [56, 98] width 42 height 13
click at [60, 95] on link "11827639" at bounding box center [57, 95] width 20 height 5
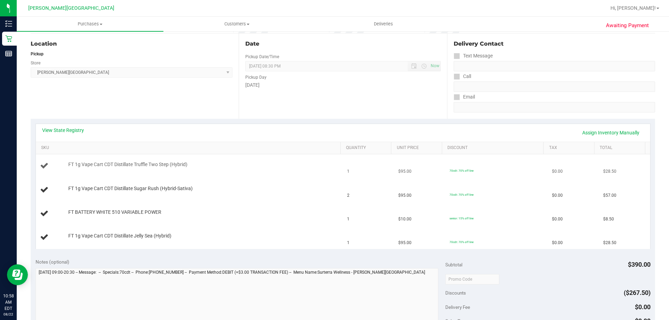
scroll to position [70, 0]
click at [333, 133] on link "Assign Inventory Manually" at bounding box center [611, 132] width 66 height 12
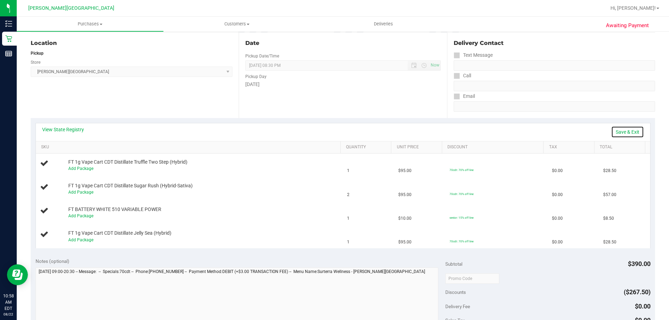
click at [333, 131] on link "Save & Exit" at bounding box center [627, 132] width 33 height 12
click at [60, 128] on link "View State Registry" at bounding box center [63, 129] width 42 height 7
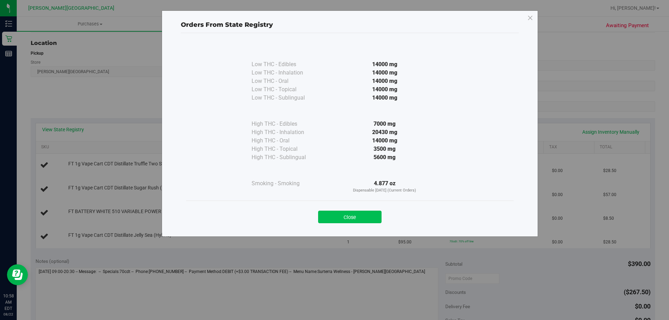
click at [333, 215] on button "Close" at bounding box center [349, 217] width 63 height 13
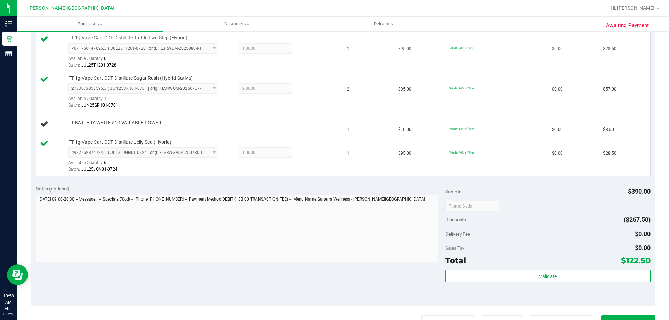
scroll to position [139, 0]
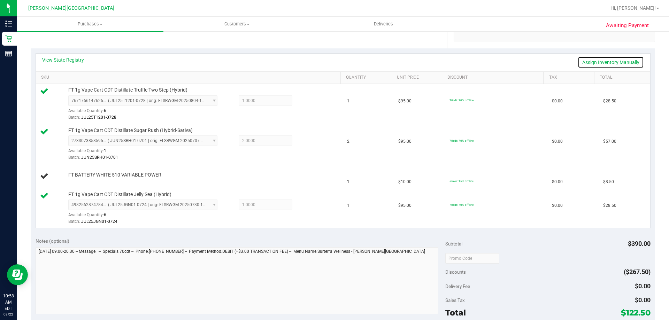
click at [333, 59] on link "Assign Inventory Manually" at bounding box center [611, 62] width 66 height 12
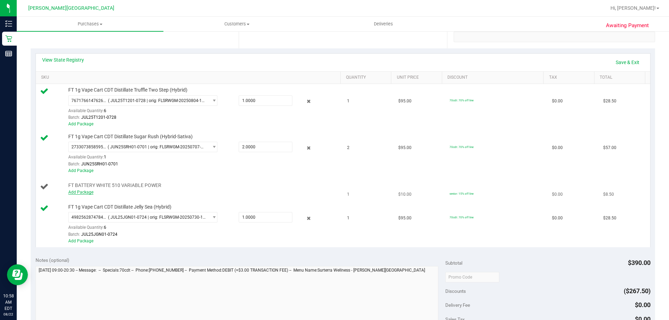
click at [86, 192] on link "Add Package" at bounding box center [80, 192] width 25 height 5
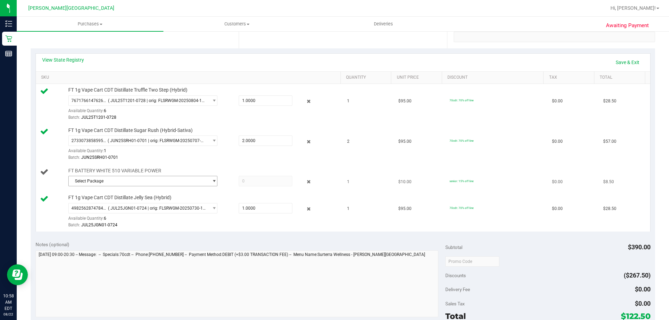
click at [115, 183] on span "Select Package" at bounding box center [139, 181] width 140 height 10
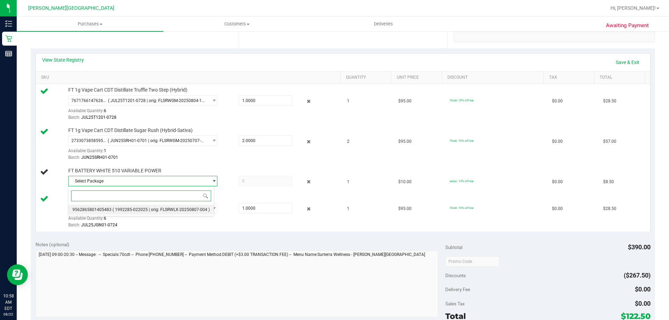
click at [123, 207] on span "( 1992285-022025 | orig: FLSRWLX-20250807-004 )" at bounding box center [161, 209] width 97 height 5
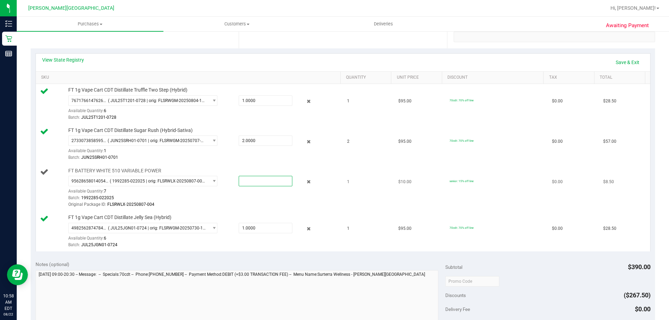
click at [252, 176] on span at bounding box center [266, 181] width 54 height 10
type input "1"
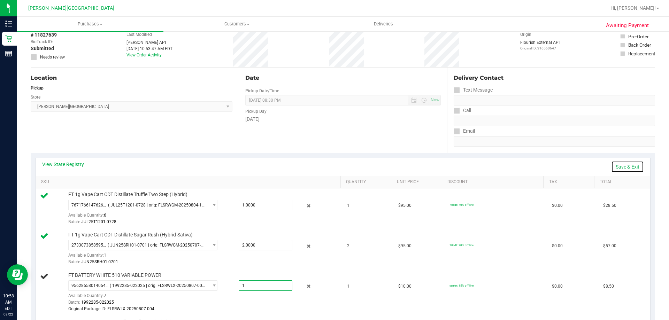
type input "1.0000"
click at [333, 169] on link "Save & Exit" at bounding box center [627, 167] width 33 height 12
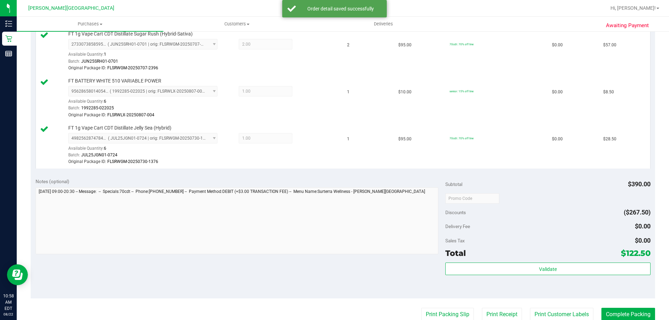
scroll to position [314, 0]
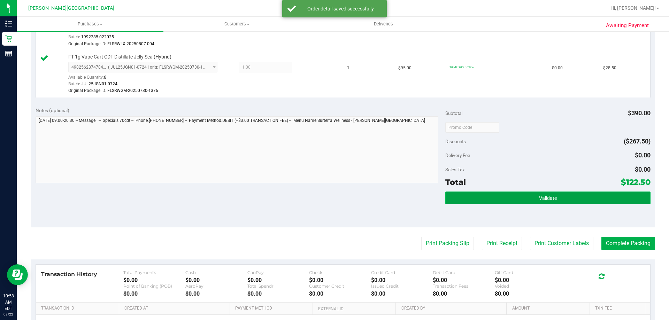
click at [333, 194] on button "Validate" at bounding box center [547, 198] width 205 height 13
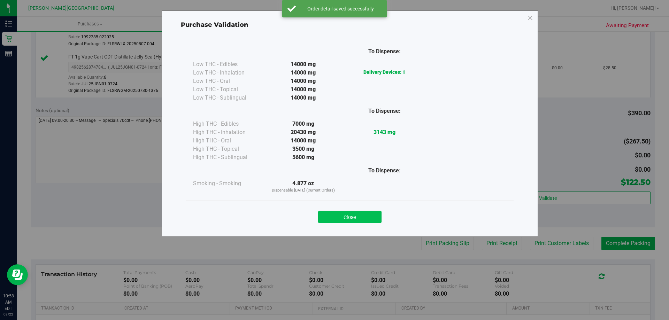
click at [333, 217] on button "Close" at bounding box center [349, 217] width 63 height 13
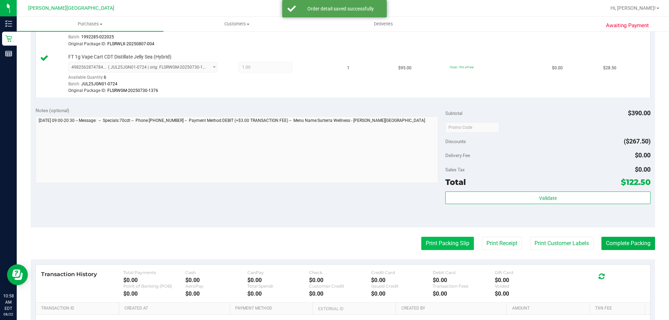
click at [333, 249] on button "Print Packing Slip" at bounding box center [447, 243] width 53 height 13
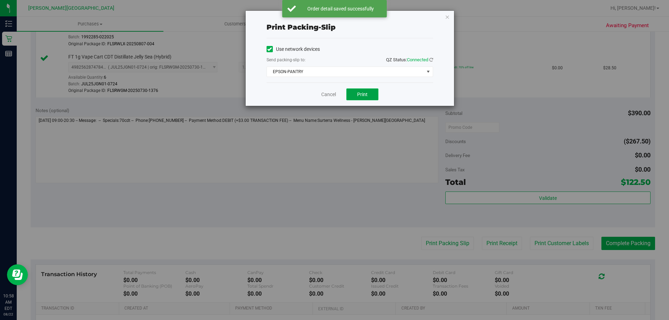
click at [333, 96] on button "Print" at bounding box center [362, 95] width 32 height 12
click at [333, 16] on icon "button" at bounding box center [447, 17] width 5 height 8
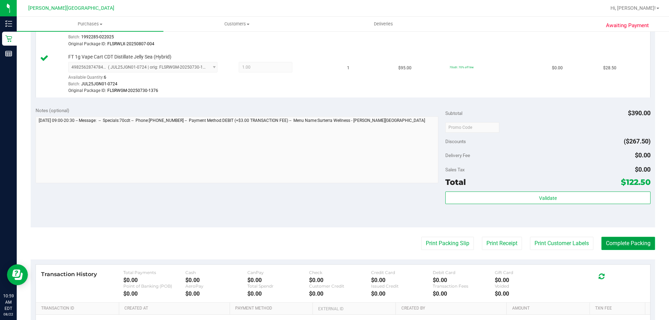
click at [333, 245] on button "Complete Packing" at bounding box center [628, 243] width 54 height 13
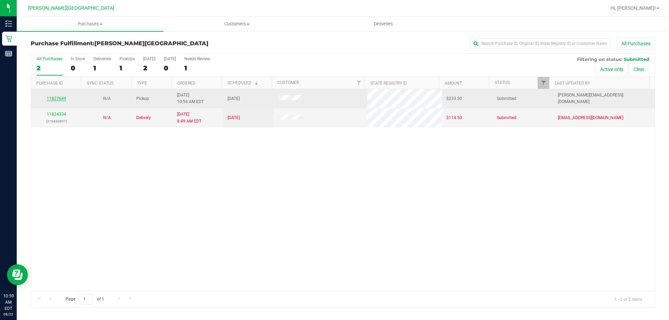
click at [54, 98] on link "11827649" at bounding box center [57, 98] width 20 height 5
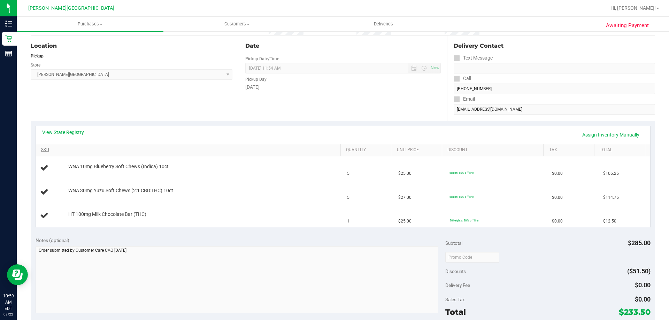
scroll to position [70, 0]
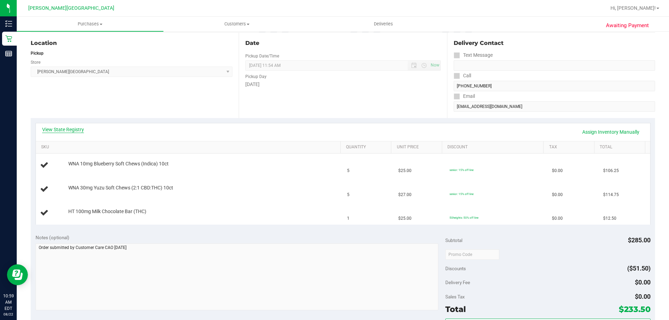
click at [73, 129] on link "View State Registry" at bounding box center [63, 129] width 42 height 7
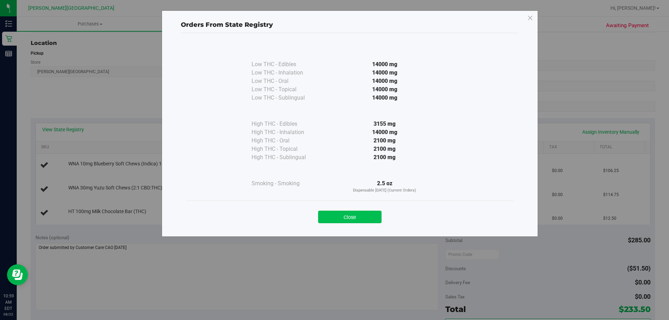
click at [333, 222] on button "Close" at bounding box center [349, 217] width 63 height 13
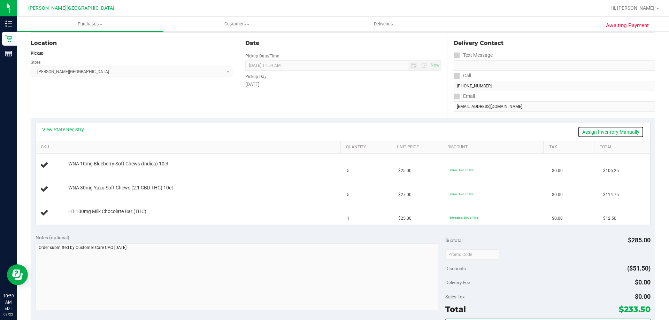
click at [333, 134] on link "Assign Inventory Manually" at bounding box center [611, 132] width 66 height 12
click at [333, 130] on link "Save & Exit" at bounding box center [627, 132] width 33 height 12
click at [74, 129] on link "View State Registry" at bounding box center [63, 129] width 42 height 7
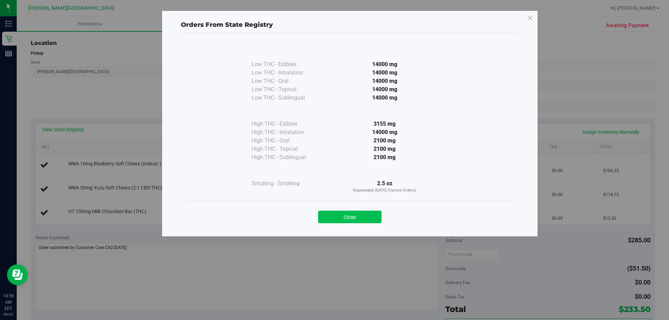
click at [333, 217] on button "Close" at bounding box center [349, 217] width 63 height 13
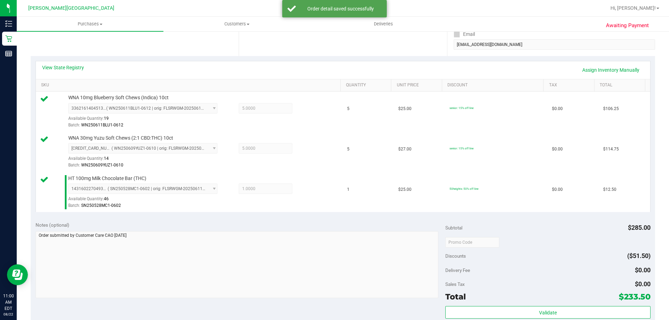
scroll to position [209, 0]
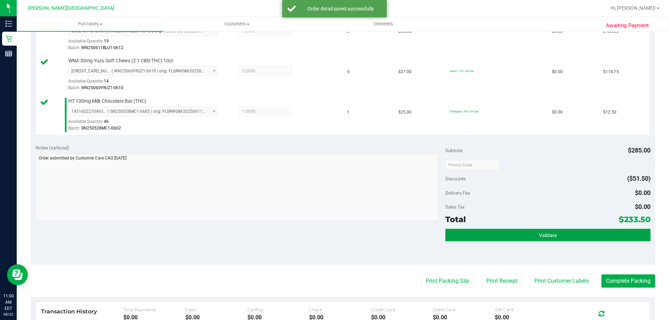
click at [333, 230] on button "Validate" at bounding box center [547, 235] width 205 height 13
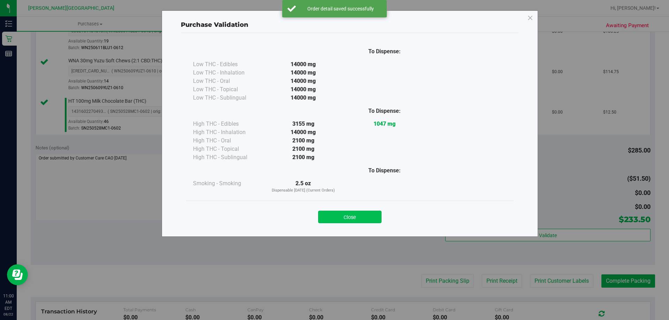
click at [333, 220] on button "Close" at bounding box center [349, 217] width 63 height 13
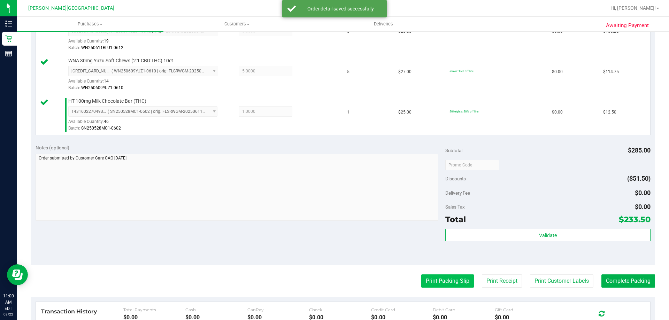
click at [333, 275] on button "Print Packing Slip" at bounding box center [447, 281] width 53 height 13
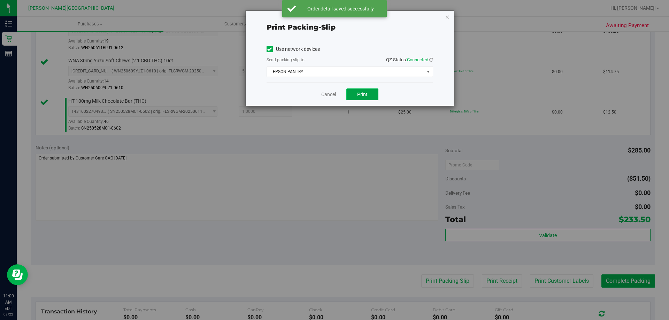
click at [333, 93] on span "Print" at bounding box center [362, 95] width 10 height 6
click at [333, 18] on icon "button" at bounding box center [447, 17] width 5 height 8
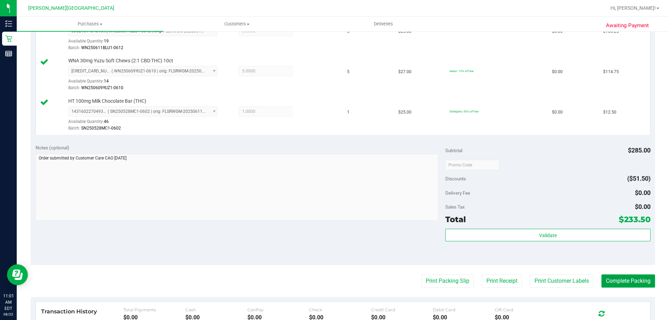
drag, startPoint x: 631, startPoint y: 278, endPoint x: 524, endPoint y: 122, distance: 189.4
click at [333, 278] on button "Complete Packing" at bounding box center [628, 281] width 54 height 13
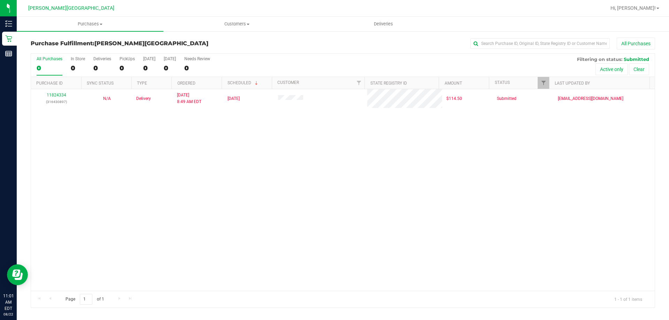
click at [333, 160] on div "11824334 (316430897) N/A Delivery [DATE] 8:49 AM EDT 8/22/2025 $114.50 Submitte…" at bounding box center [343, 190] width 624 height 202
drag, startPoint x: 290, startPoint y: 166, endPoint x: 341, endPoint y: 142, distance: 56.9
click at [290, 166] on div "11824334 (316430897) N/A Delivery [DATE] 8:49 AM EDT 8/22/2025 $114.50 Submitte…" at bounding box center [343, 190] width 624 height 202
